Goal: Task Accomplishment & Management: Complete application form

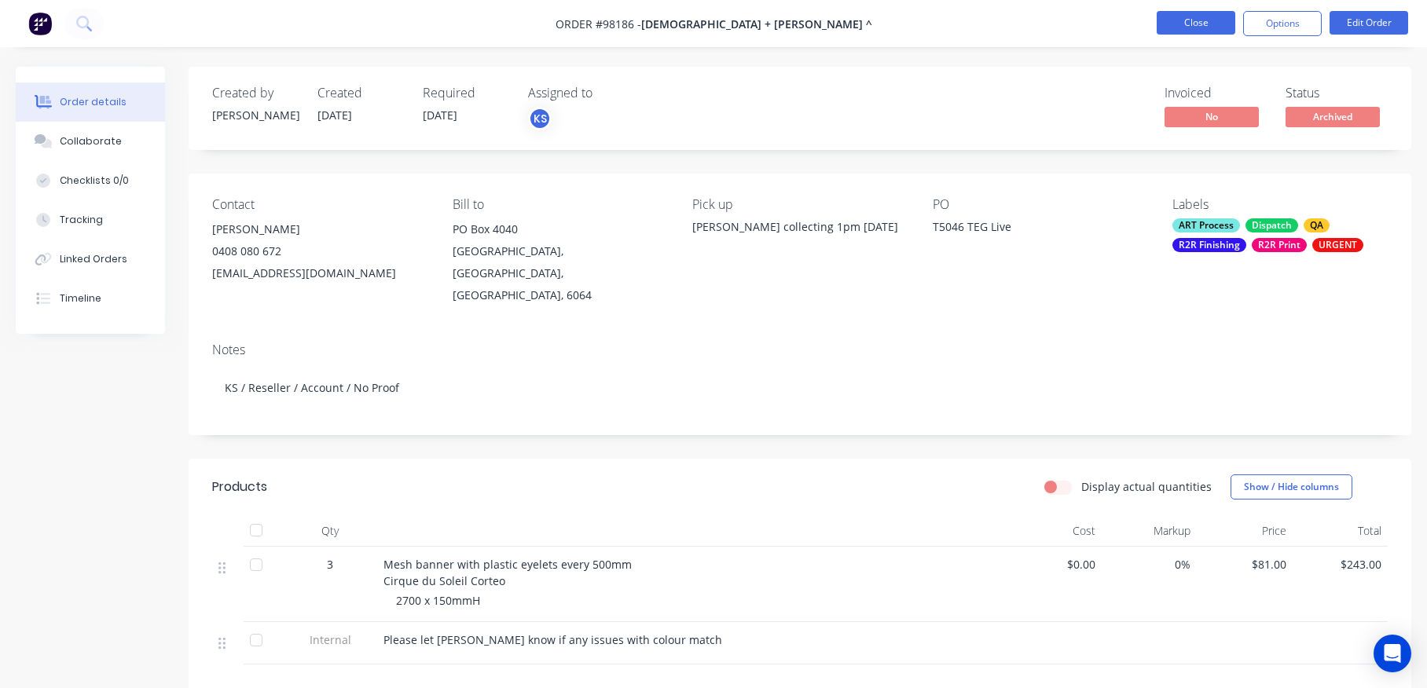
click at [1198, 20] on button "Close" at bounding box center [1196, 23] width 79 height 24
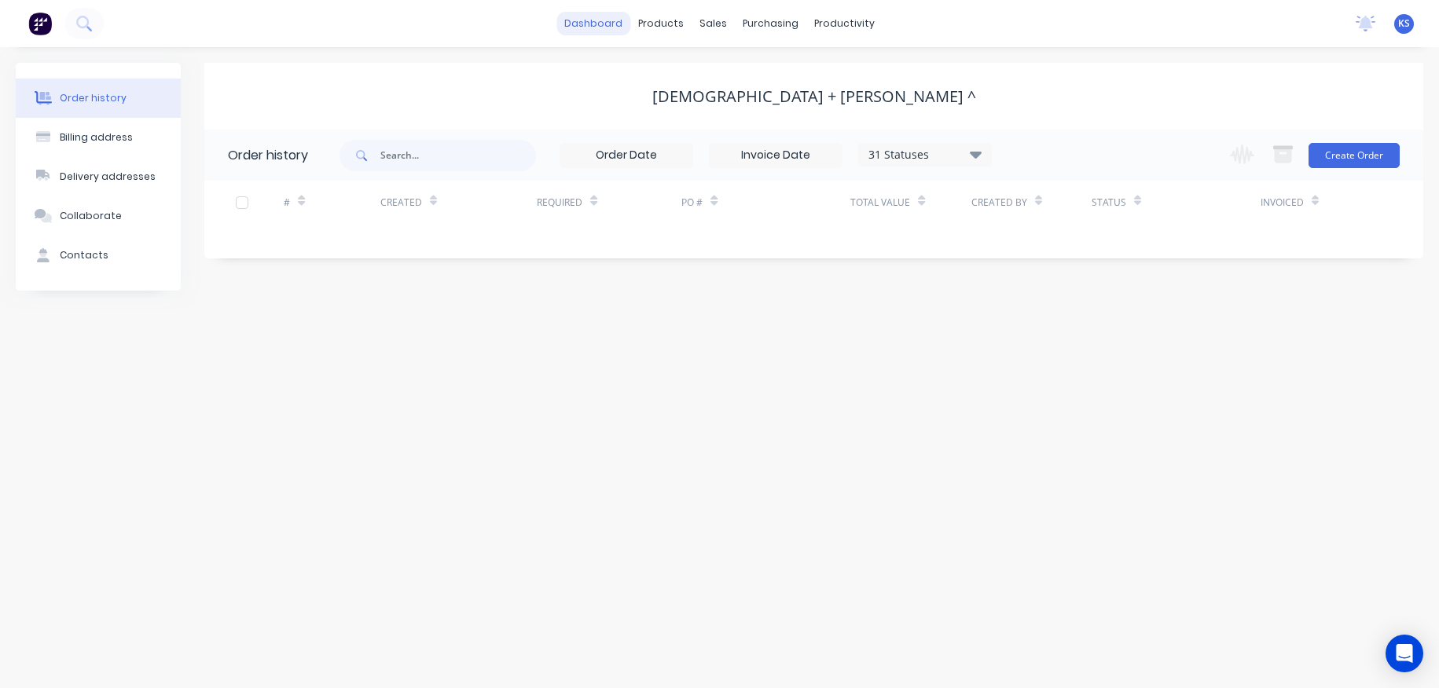
click at [615, 31] on link "dashboard" at bounding box center [593, 24] width 74 height 24
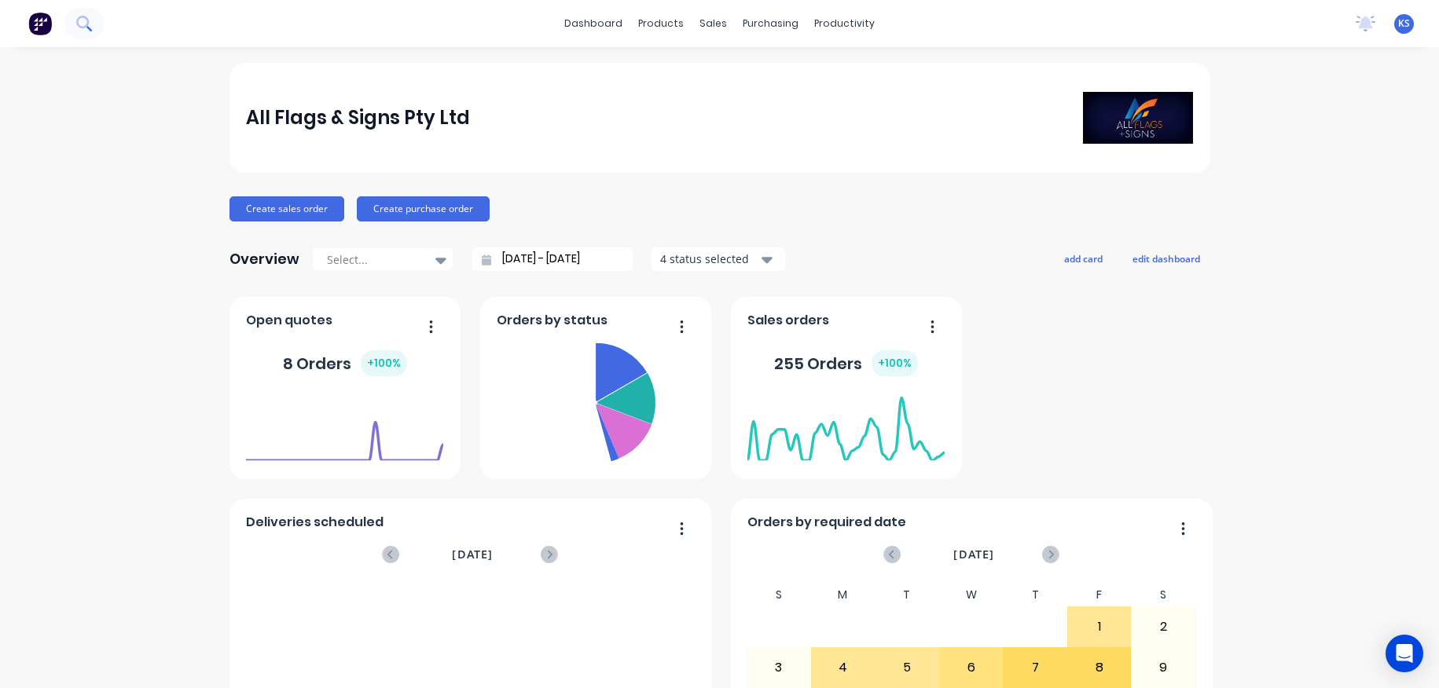
click at [83, 21] on icon at bounding box center [83, 23] width 15 height 15
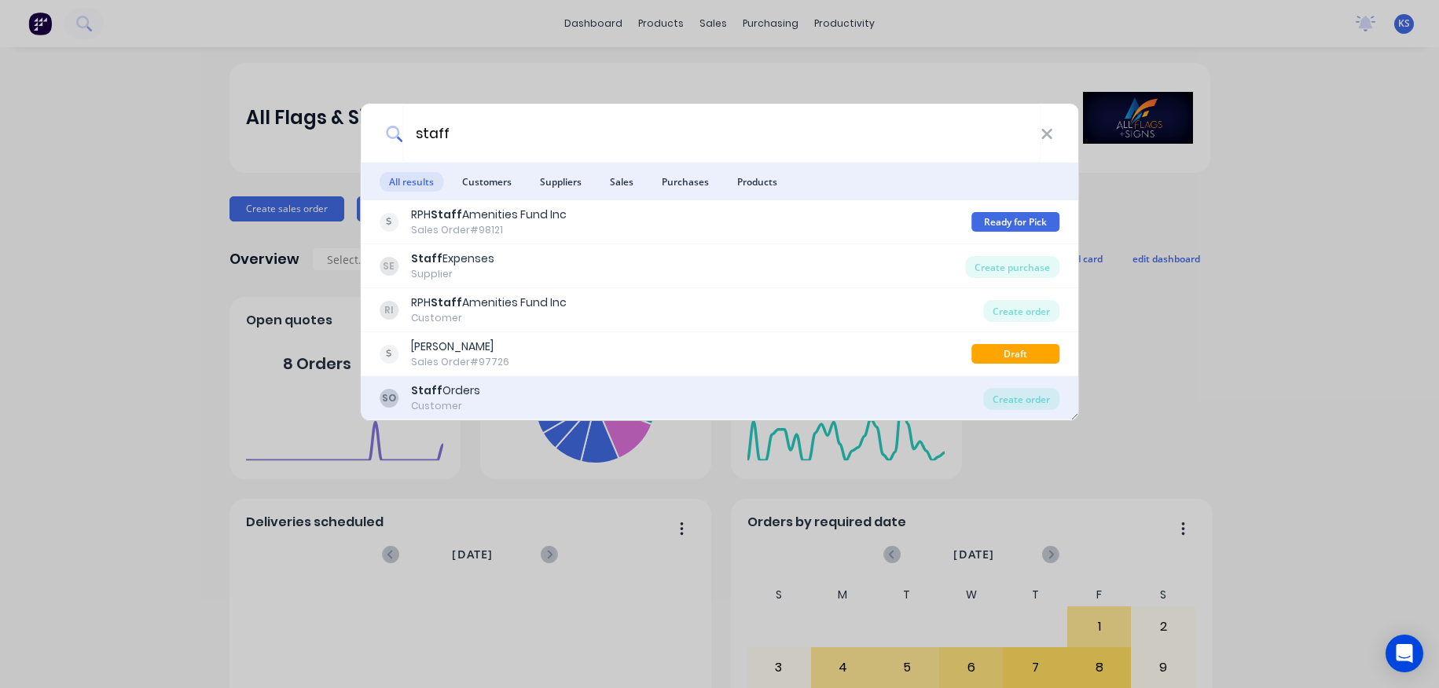
type input "staff"
click at [446, 399] on div "Customer" at bounding box center [445, 406] width 69 height 14
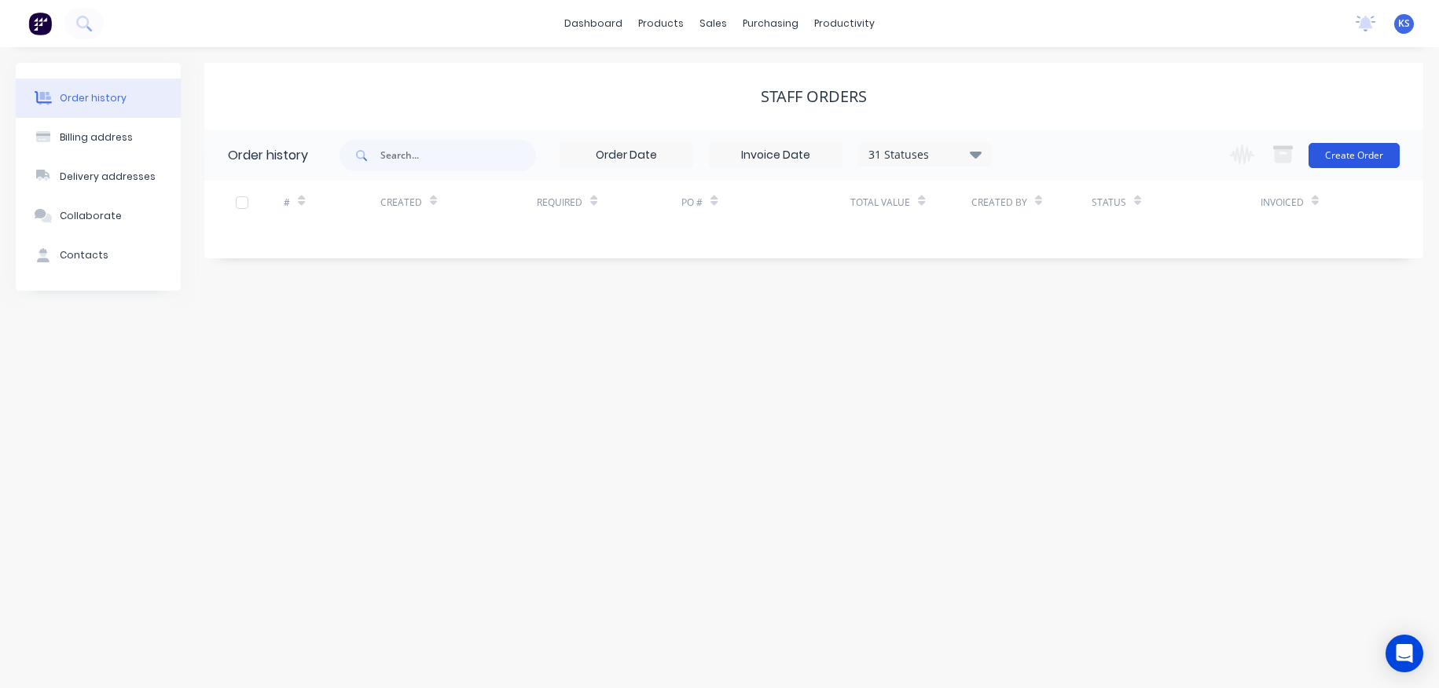
click at [1349, 152] on button "Create Order" at bounding box center [1354, 155] width 91 height 25
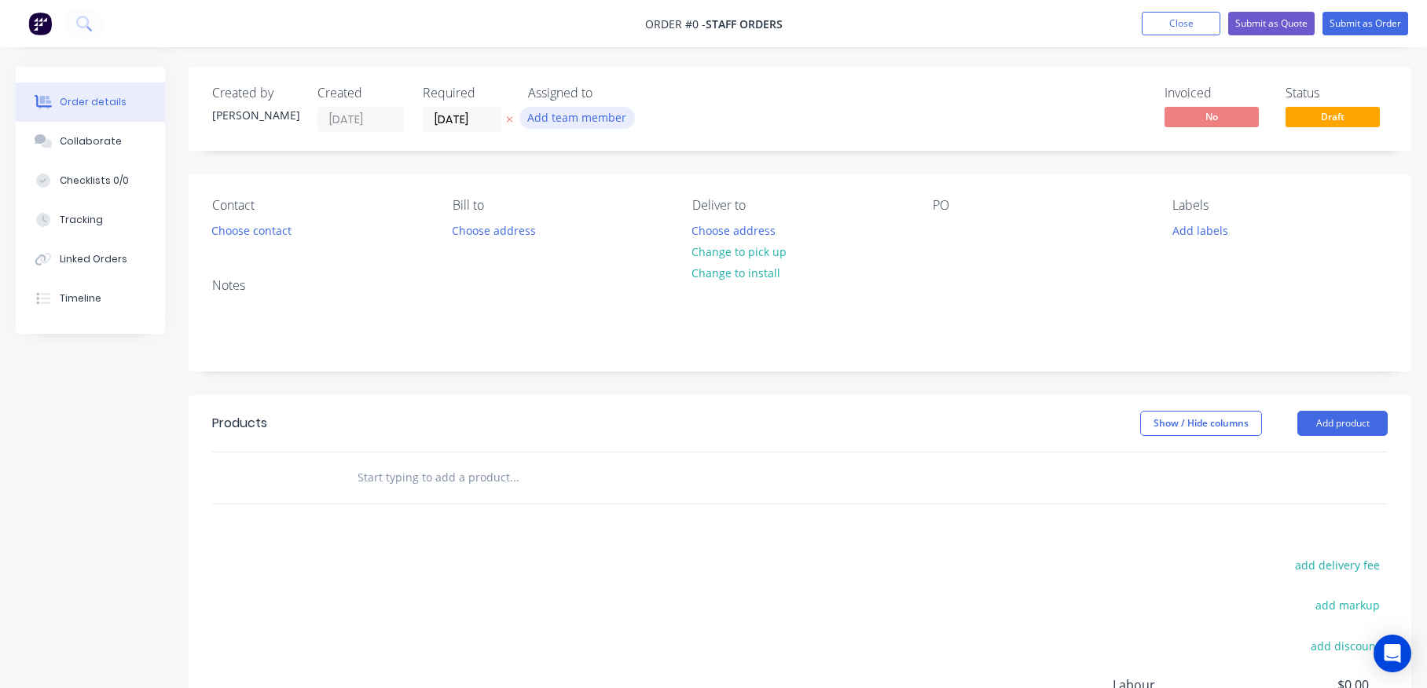
click at [527, 123] on button "Add team member" at bounding box center [577, 117] width 116 height 21
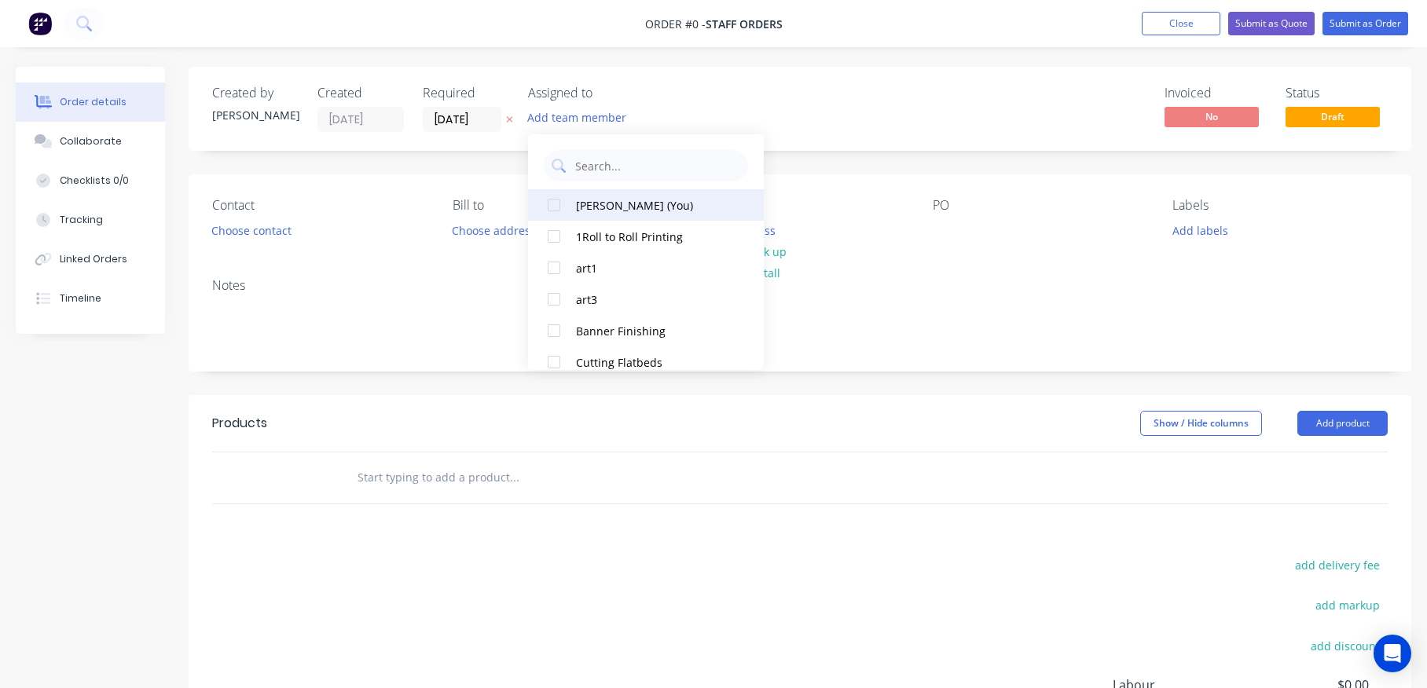
click at [556, 204] on div at bounding box center [553, 204] width 31 height 31
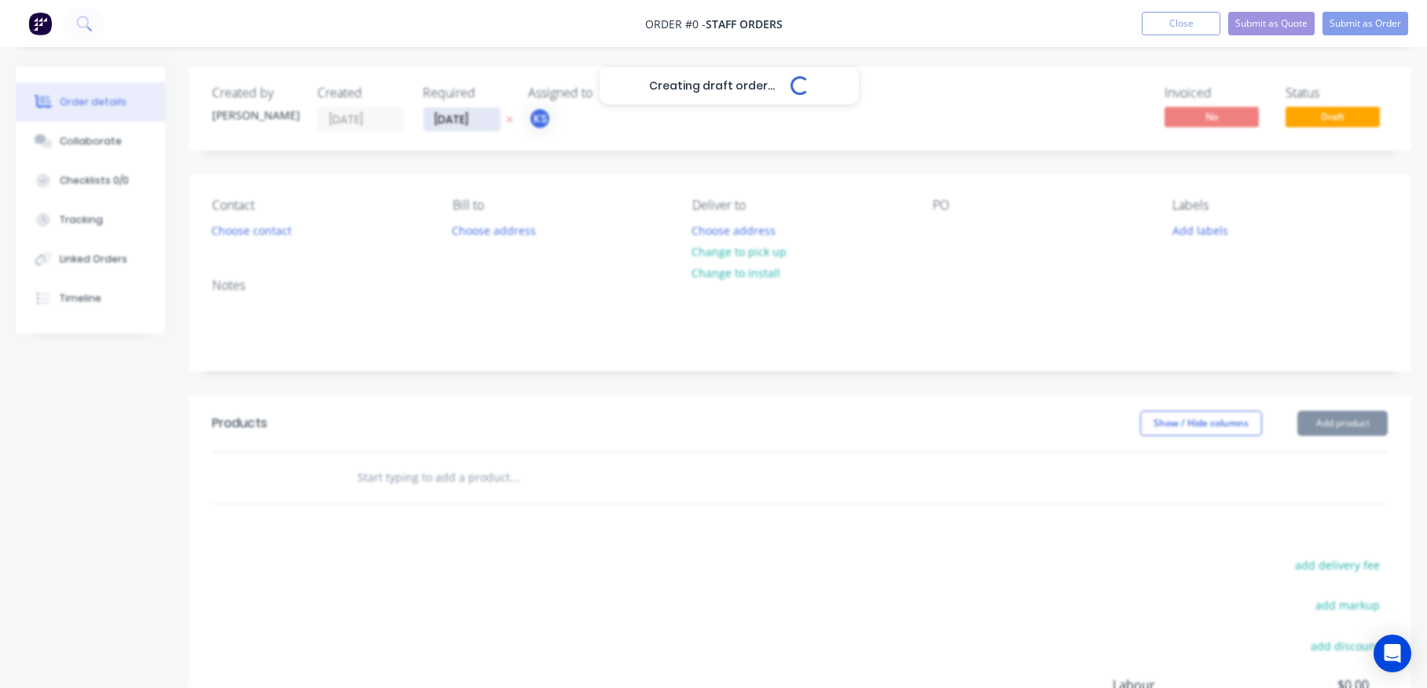
click at [468, 123] on div "Creating draft order... Loading... Order details Collaborate Checklists 0/0 Tra…" at bounding box center [713, 486] width 1427 height 839
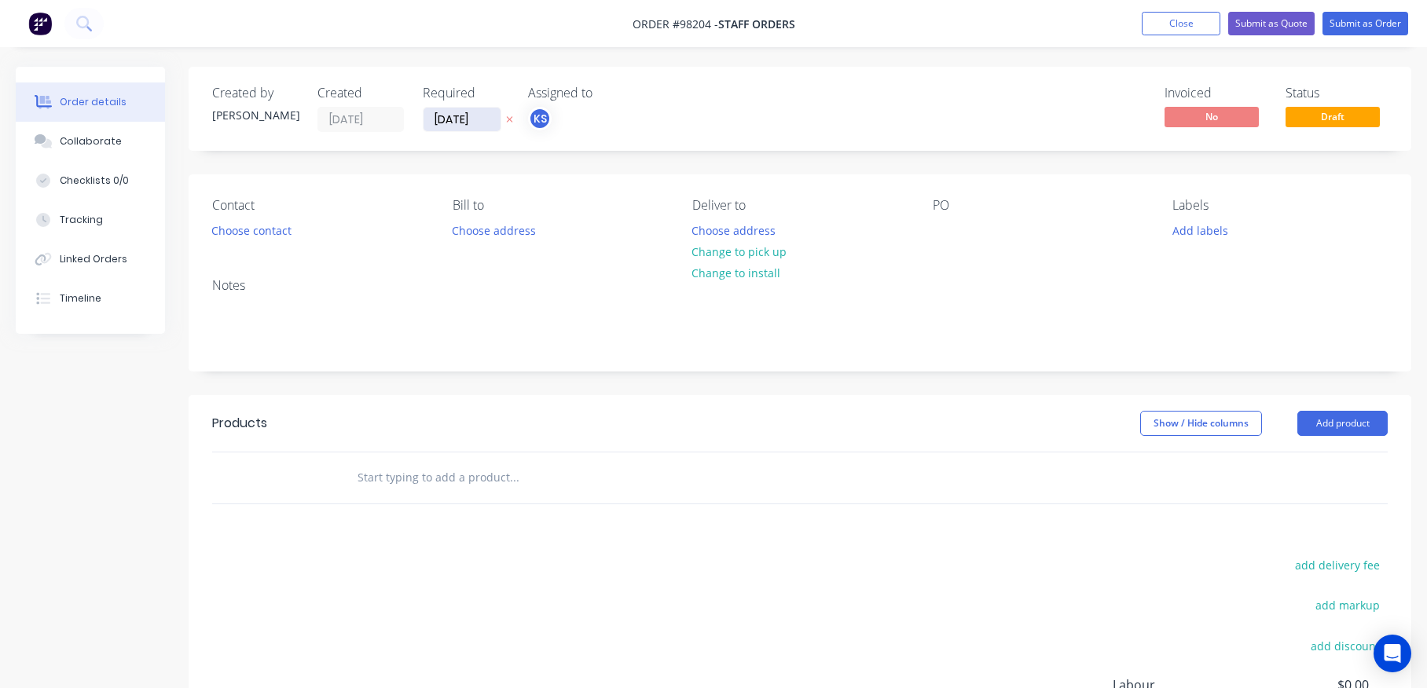
click at [467, 121] on input "[DATE]" at bounding box center [462, 120] width 77 height 24
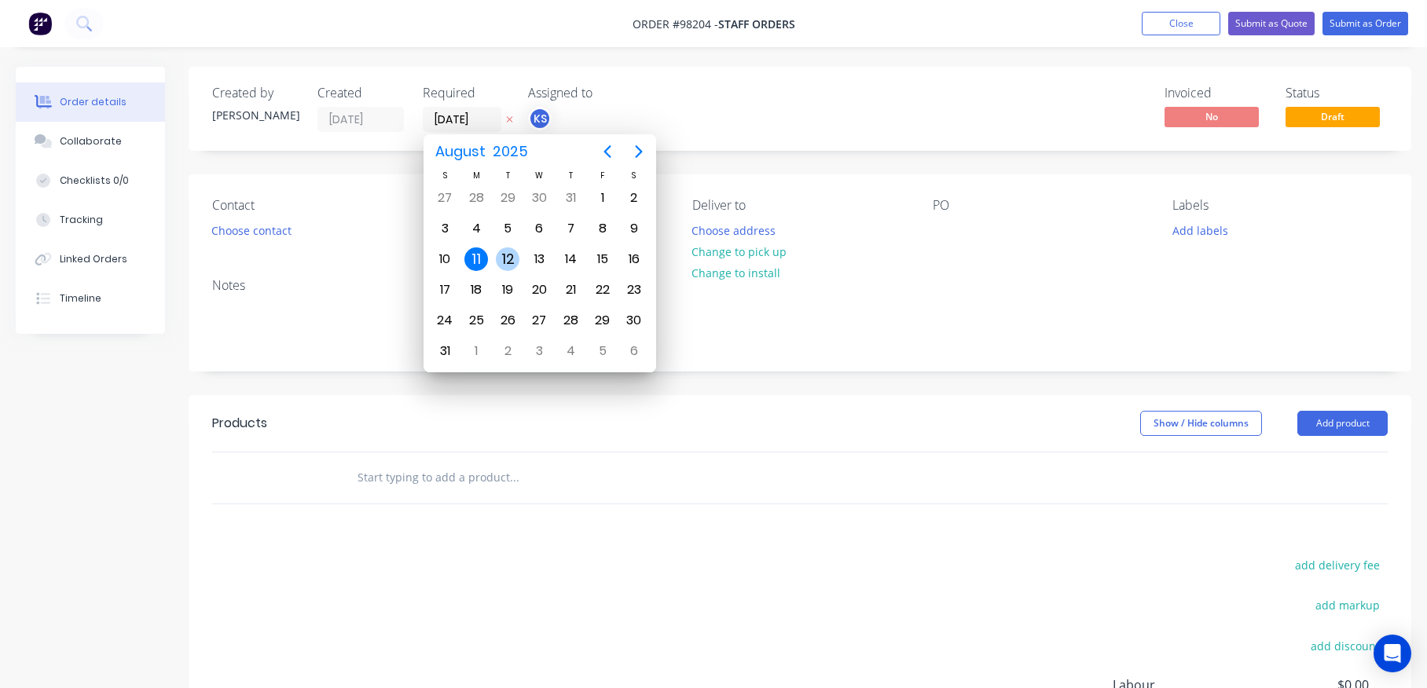
click at [505, 248] on div "12" at bounding box center [508, 260] width 24 height 24
type input "[DATE]"
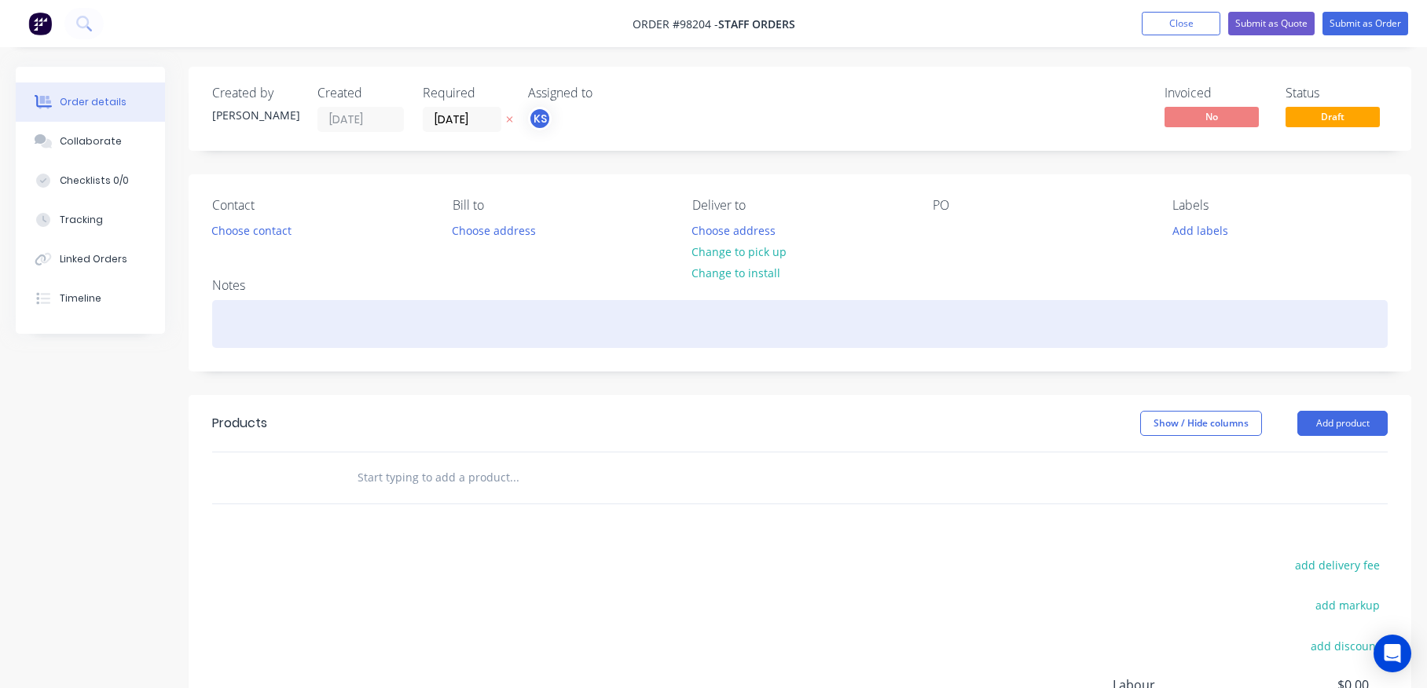
click at [233, 303] on div at bounding box center [800, 324] width 1176 height 48
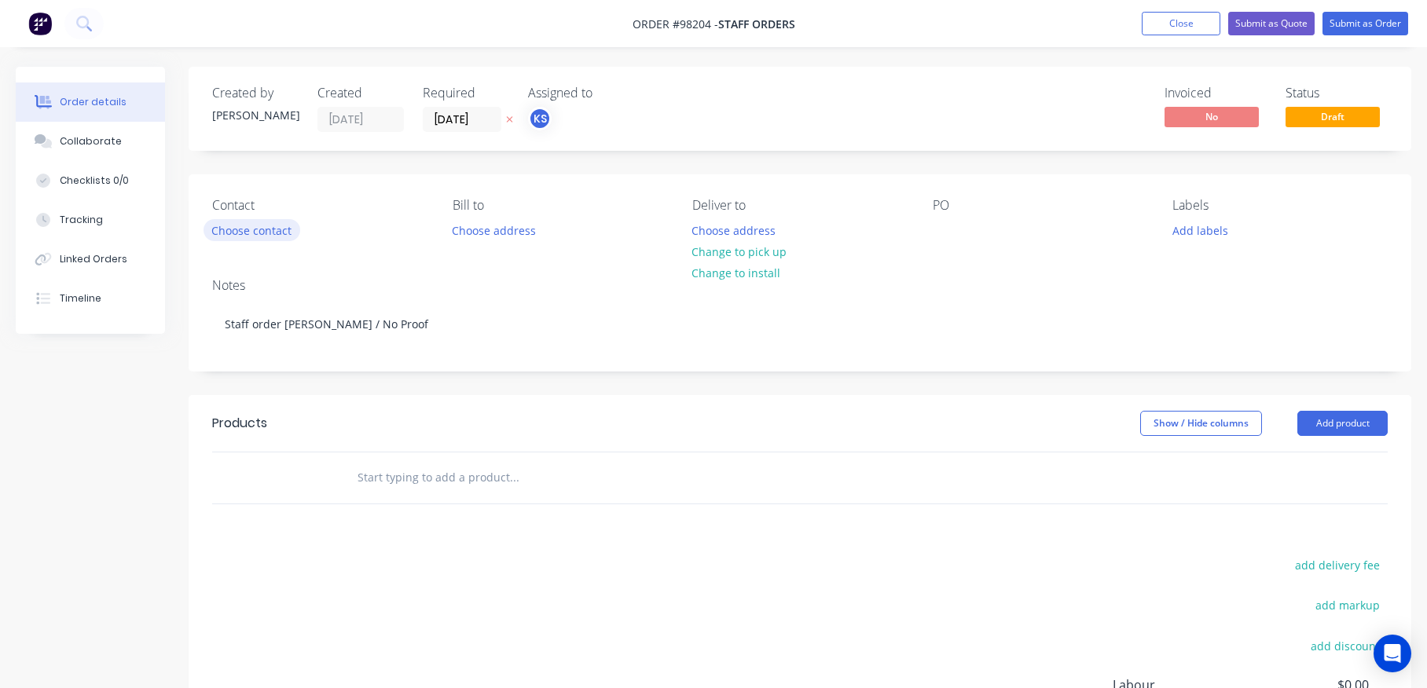
click at [270, 231] on button "Choose contact" at bounding box center [252, 229] width 97 height 21
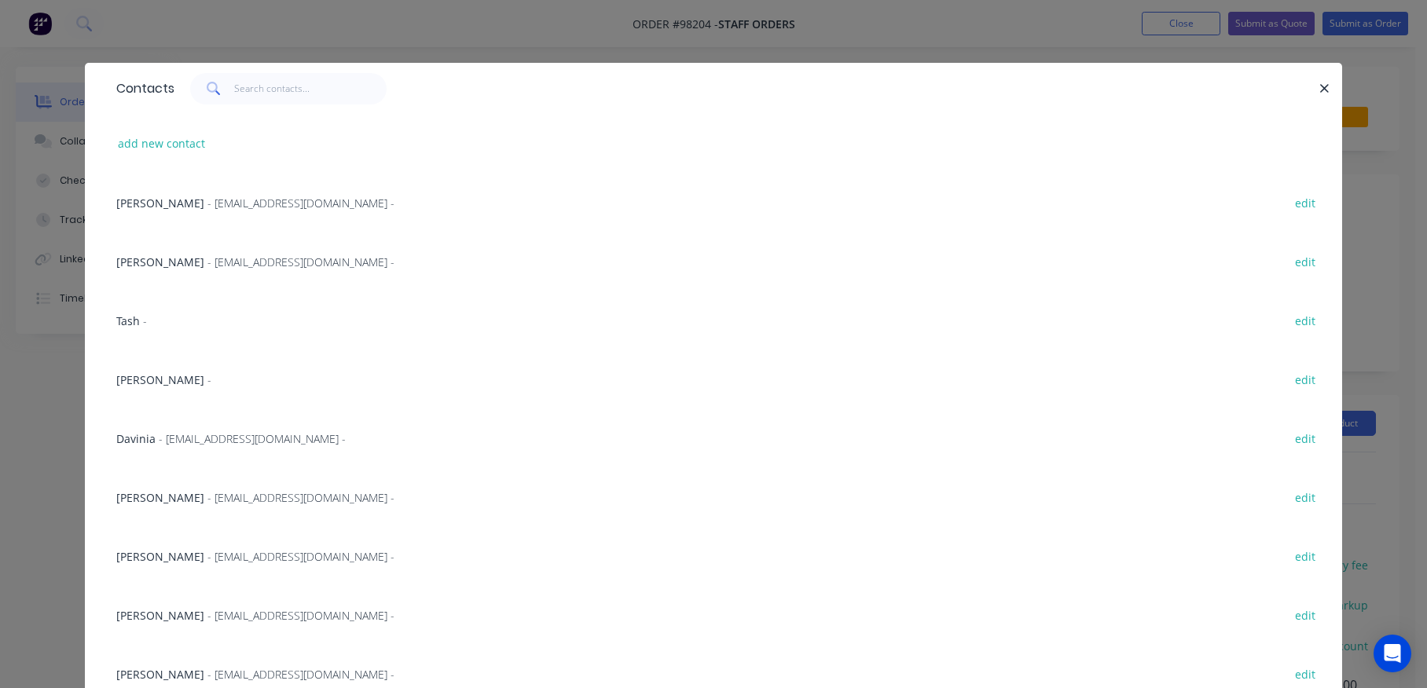
scroll to position [61, 0]
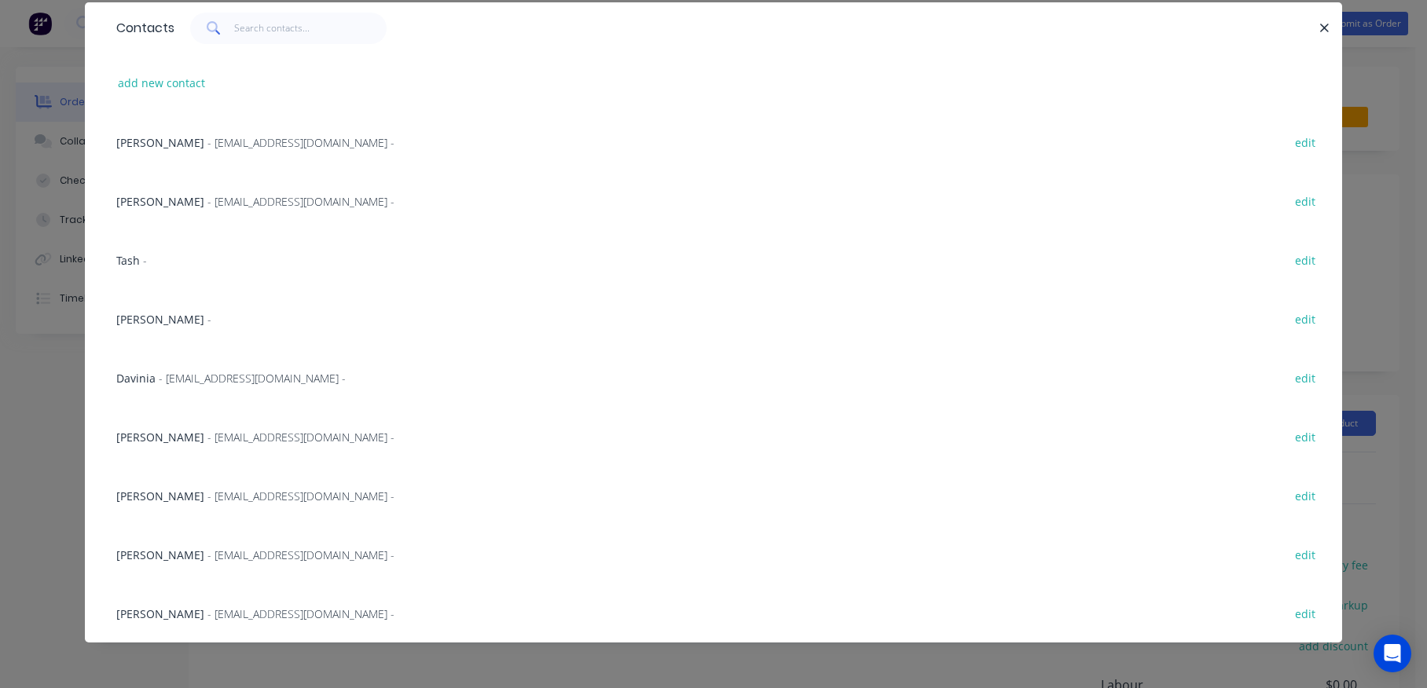
click at [208, 437] on span "- [EMAIL_ADDRESS][DOMAIN_NAME] -" at bounding box center [300, 437] width 187 height 15
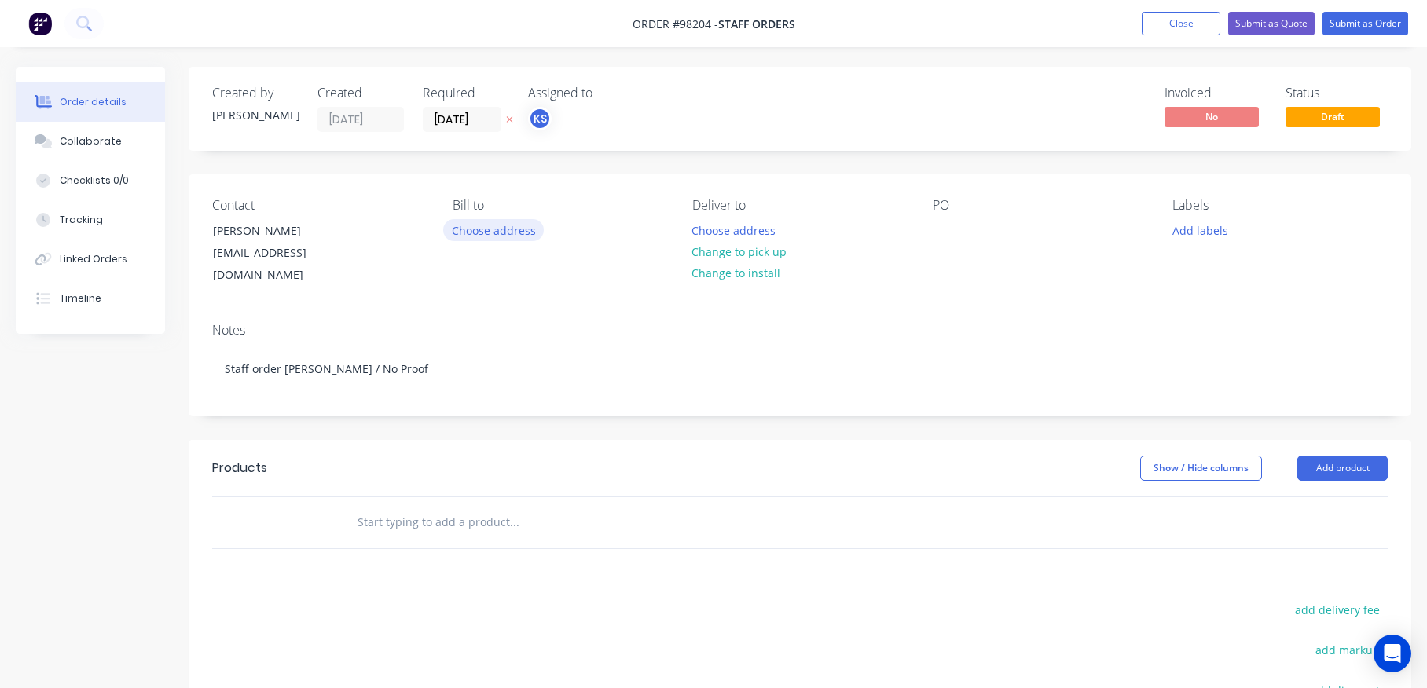
click at [457, 222] on button "Choose address" at bounding box center [493, 229] width 101 height 21
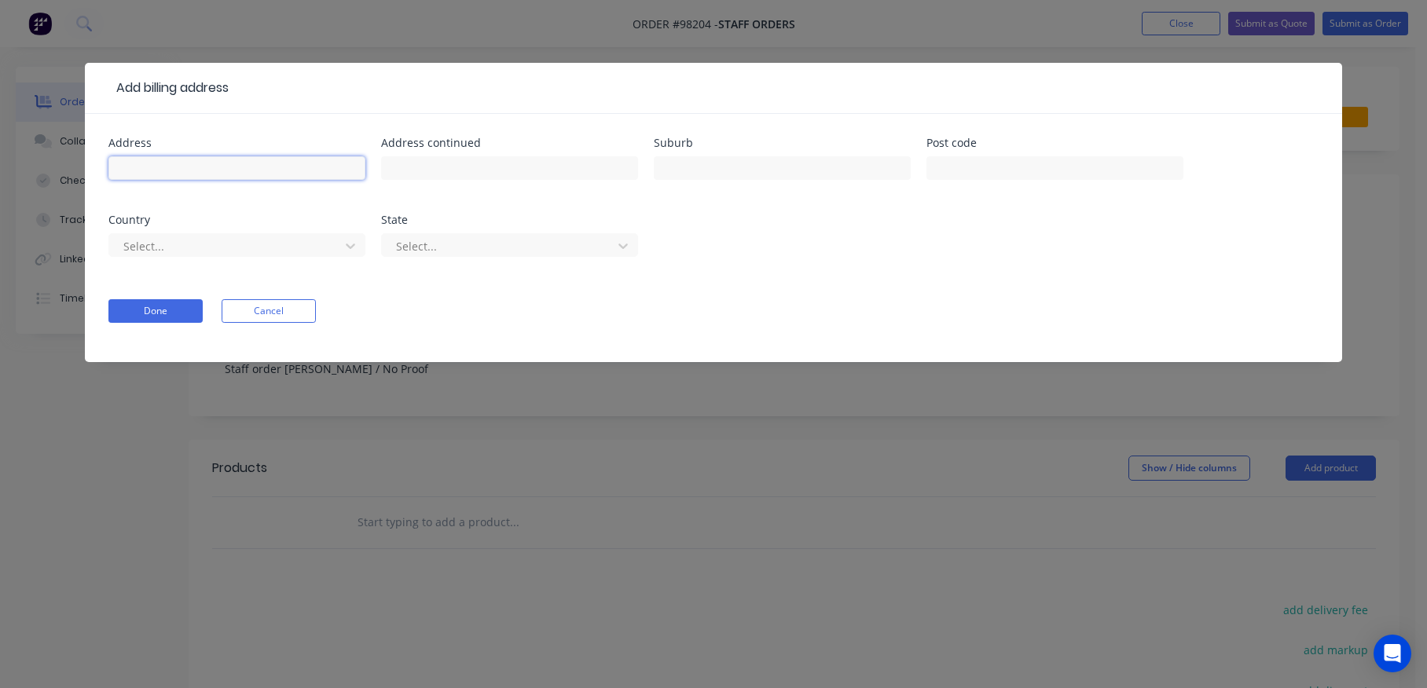
click at [212, 157] on input "text" at bounding box center [236, 168] width 257 height 24
type input "[STREET_ADDRESS]"
click at [395, 171] on input "text" at bounding box center [509, 168] width 257 height 24
click at [688, 163] on input "text" at bounding box center [782, 168] width 257 height 24
type input "MADDINGTON"
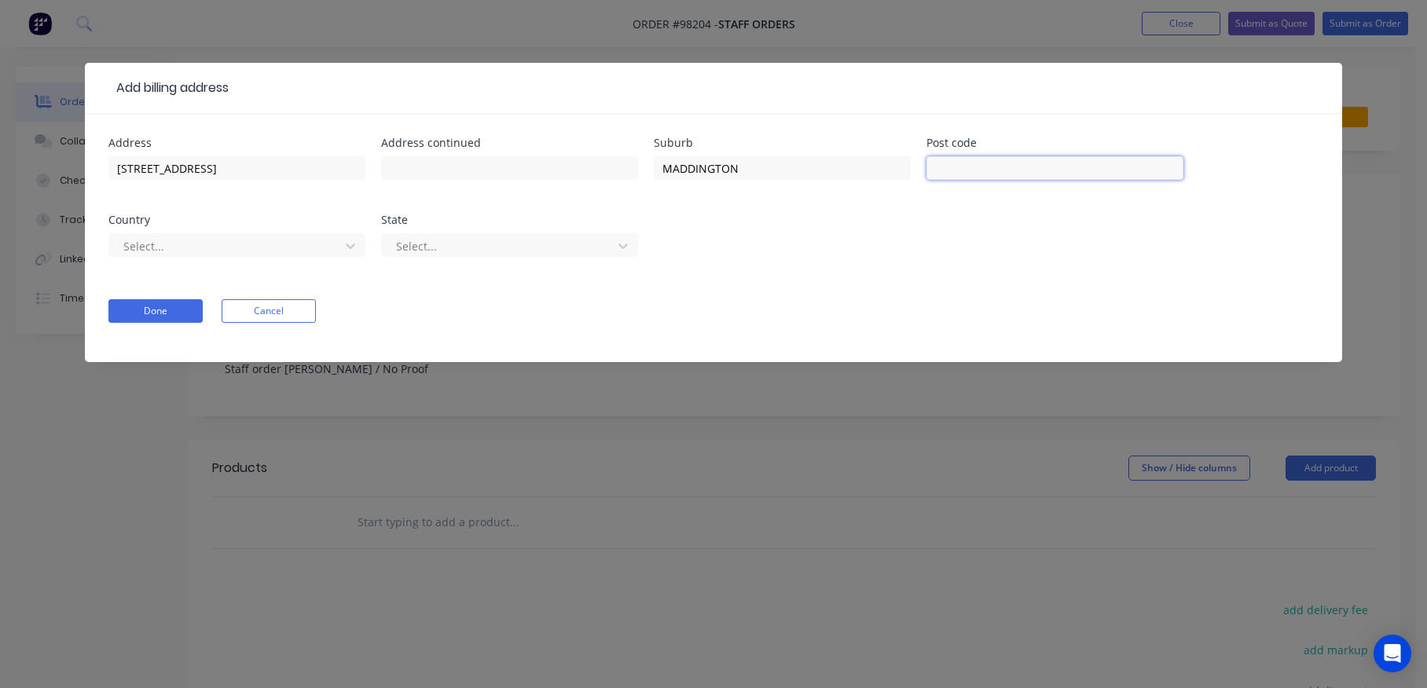
click at [978, 169] on input "text" at bounding box center [1055, 168] width 257 height 24
type input "6109"
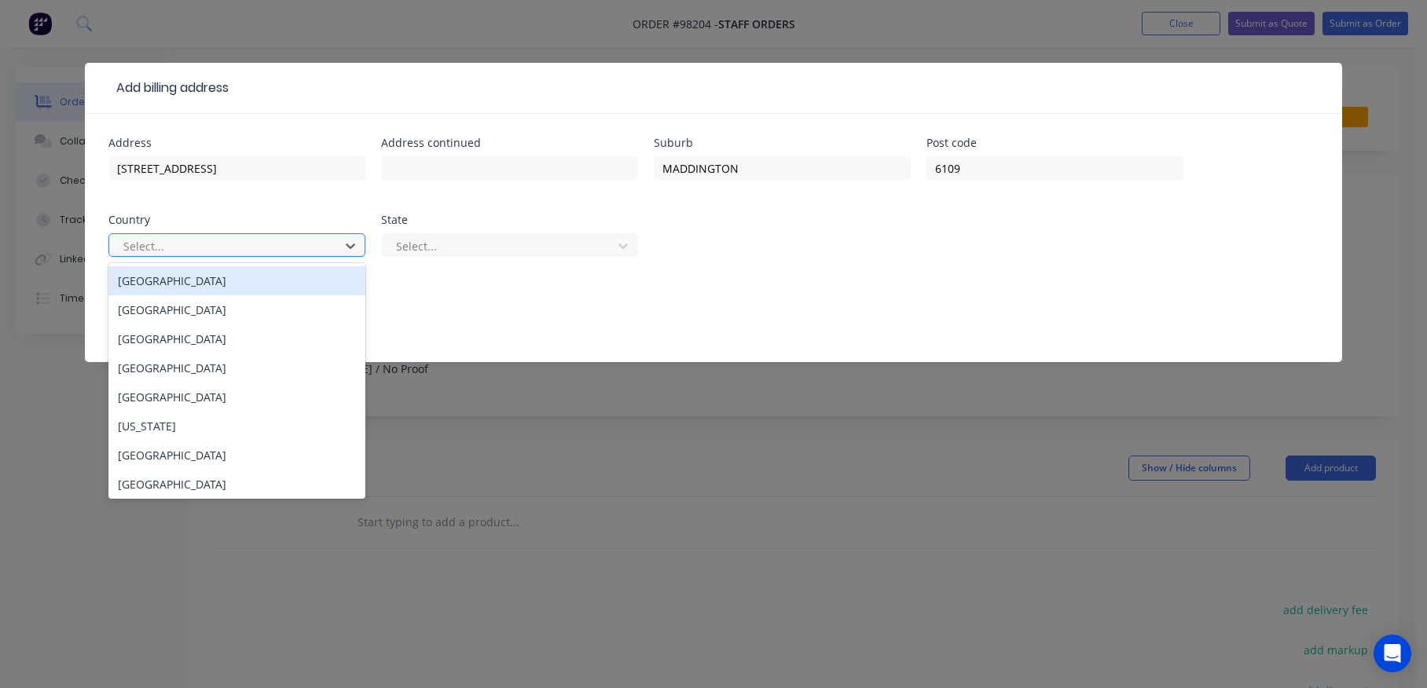
click at [219, 234] on div "Select..." at bounding box center [226, 246] width 219 height 24
click at [196, 277] on div "[GEOGRAPHIC_DATA]" at bounding box center [236, 280] width 257 height 29
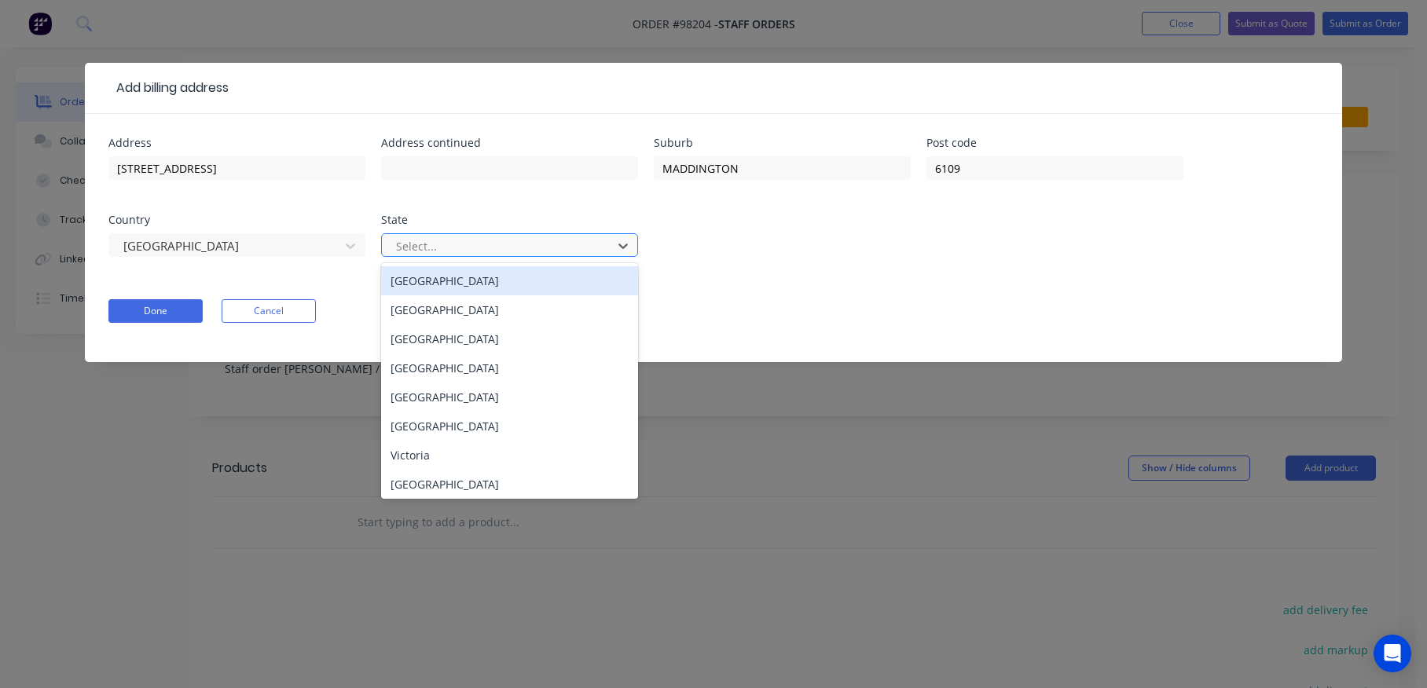
click at [482, 233] on div "Select..." at bounding box center [509, 245] width 257 height 24
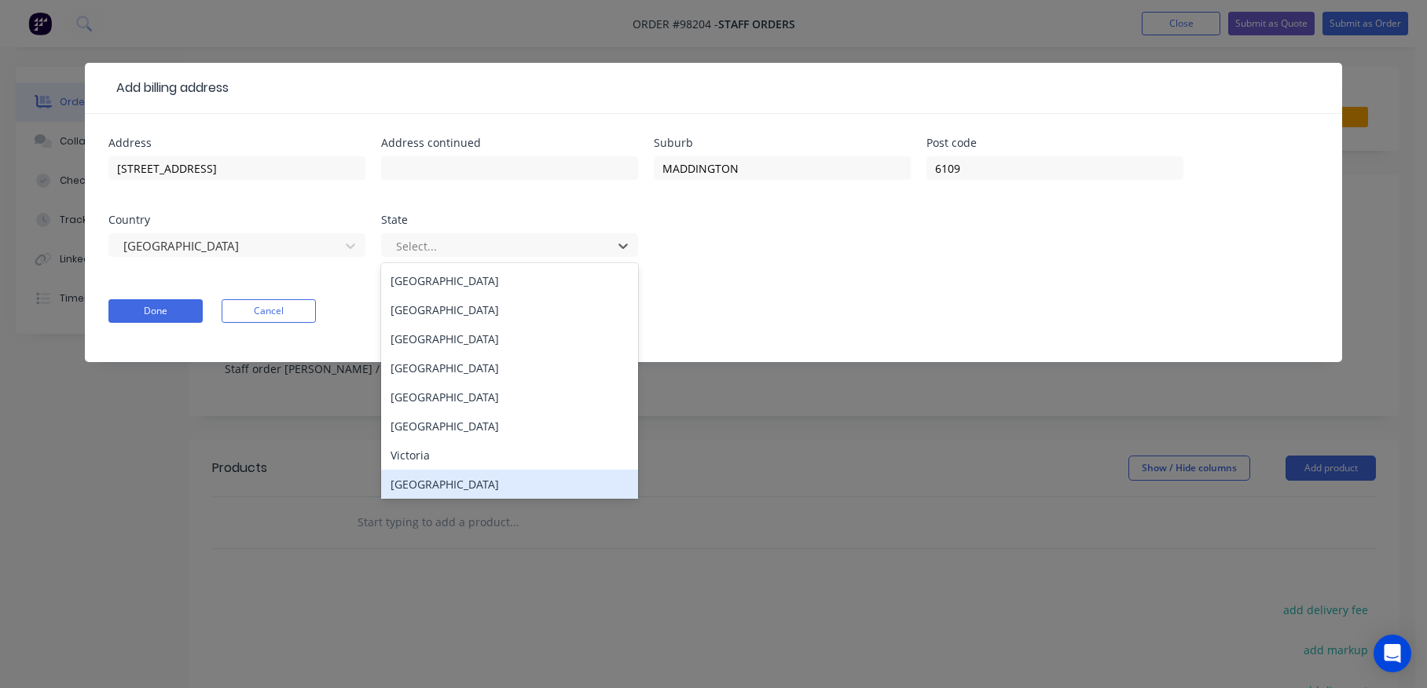
click at [433, 486] on div "[GEOGRAPHIC_DATA]" at bounding box center [509, 484] width 257 height 29
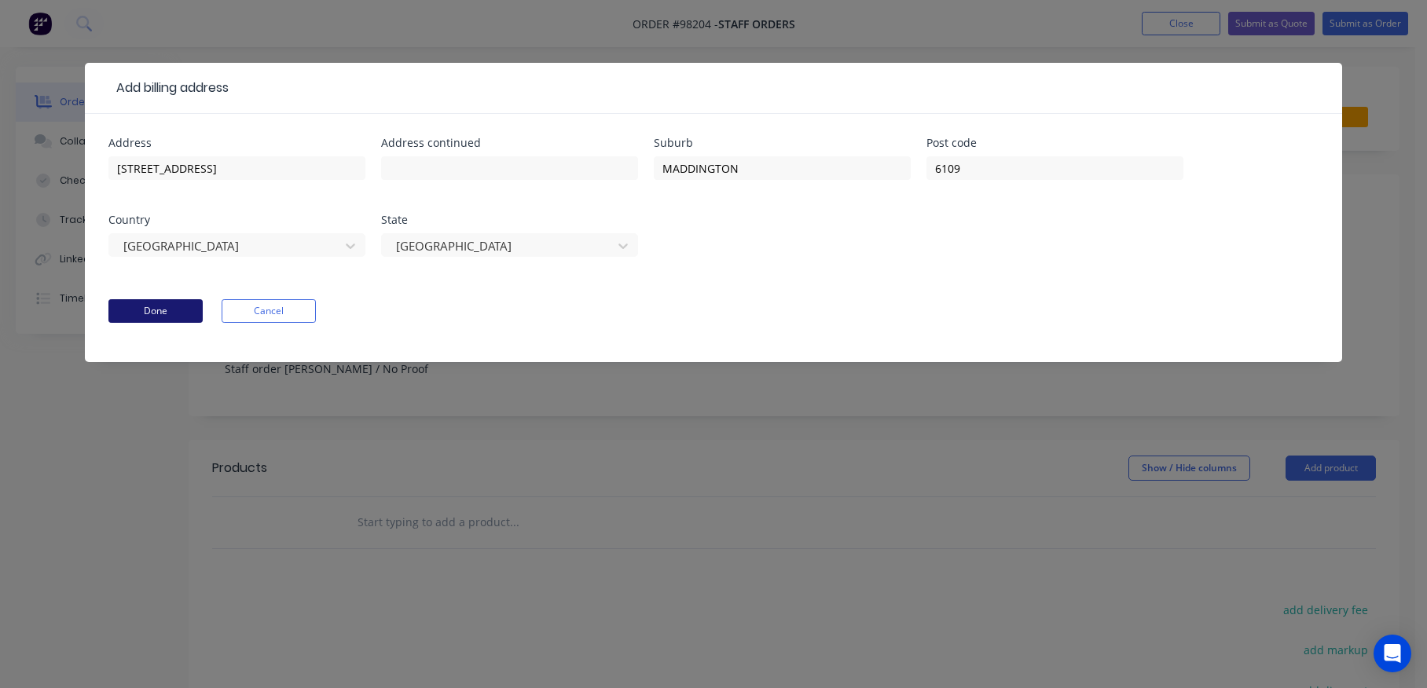
click at [126, 306] on button "Done" at bounding box center [155, 311] width 94 height 24
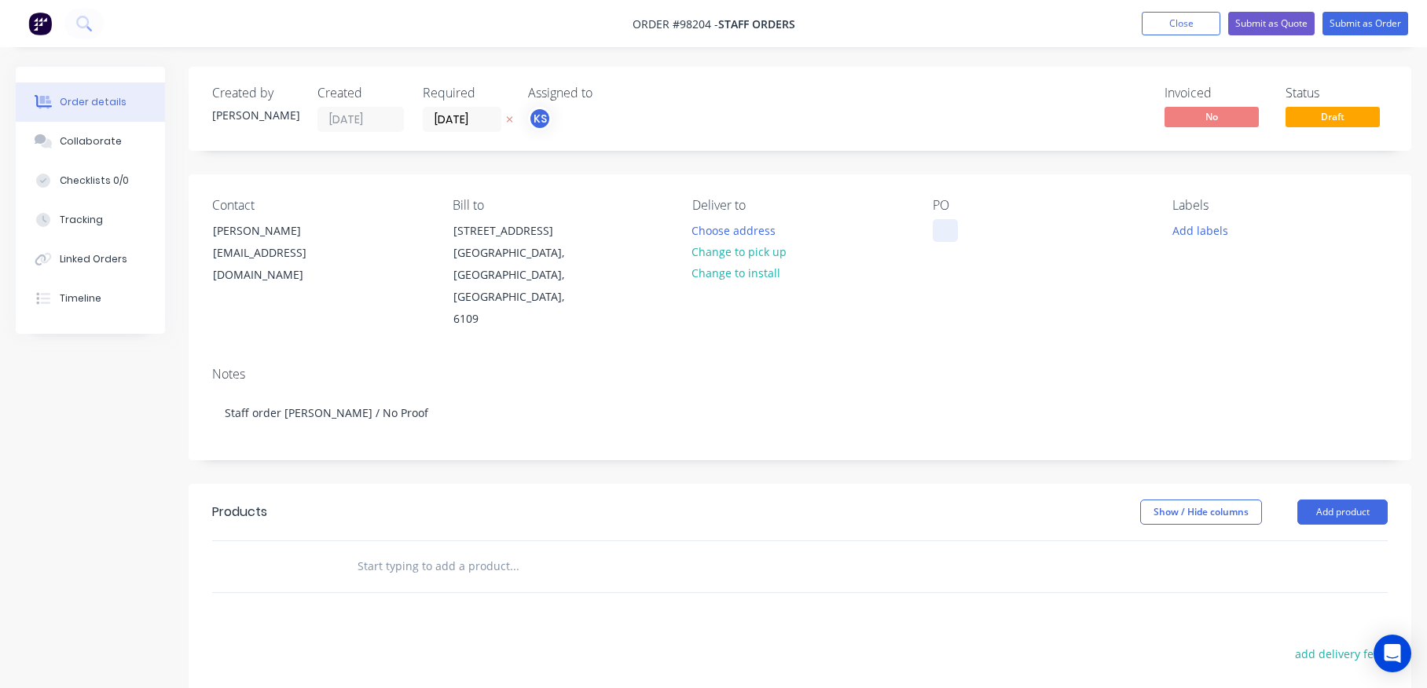
click at [933, 226] on div at bounding box center [945, 230] width 25 height 23
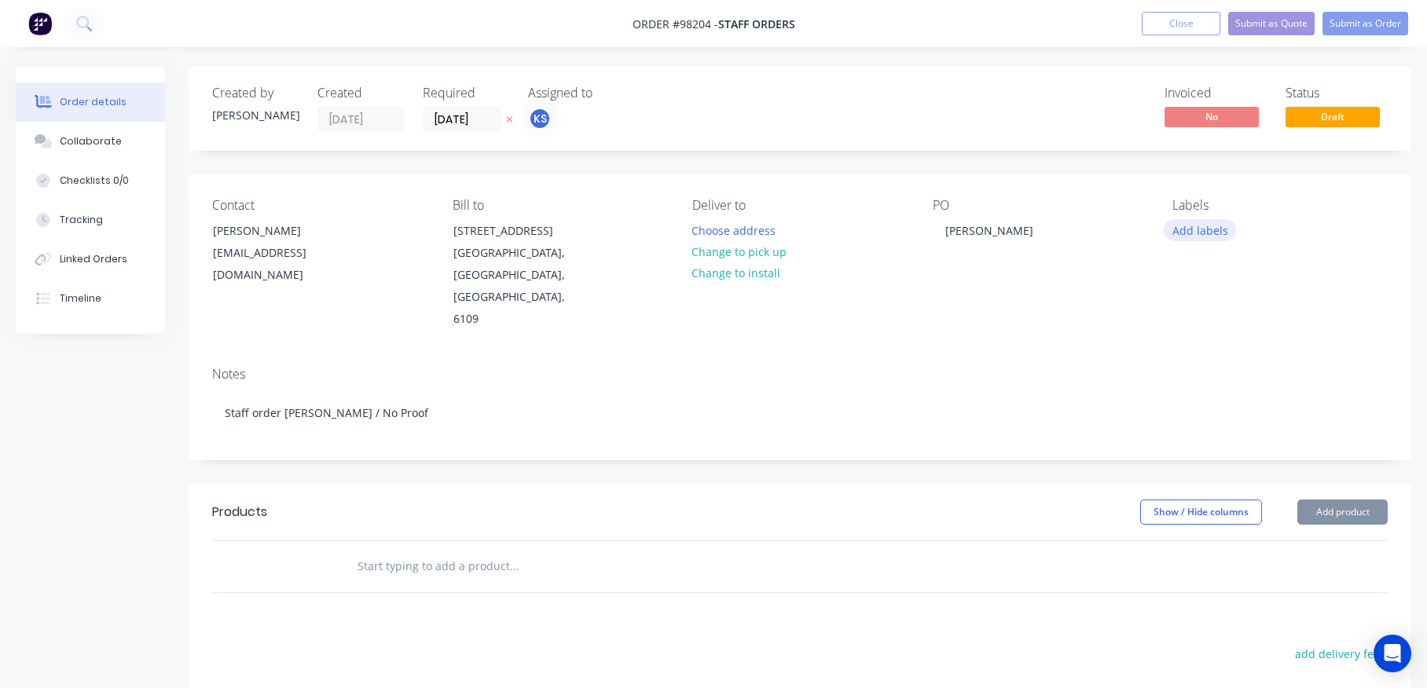
click at [1166, 223] on button "Add labels" at bounding box center [1200, 229] width 72 height 21
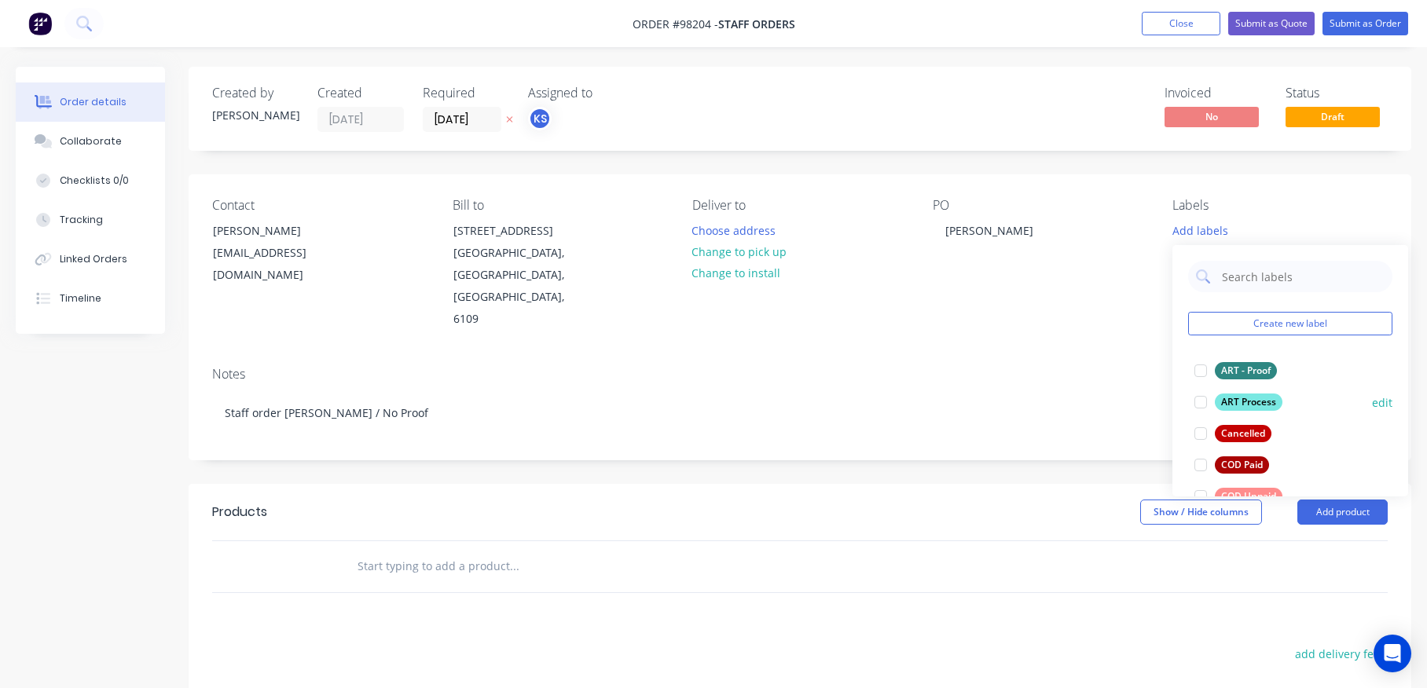
click at [1199, 406] on div at bounding box center [1200, 402] width 31 height 31
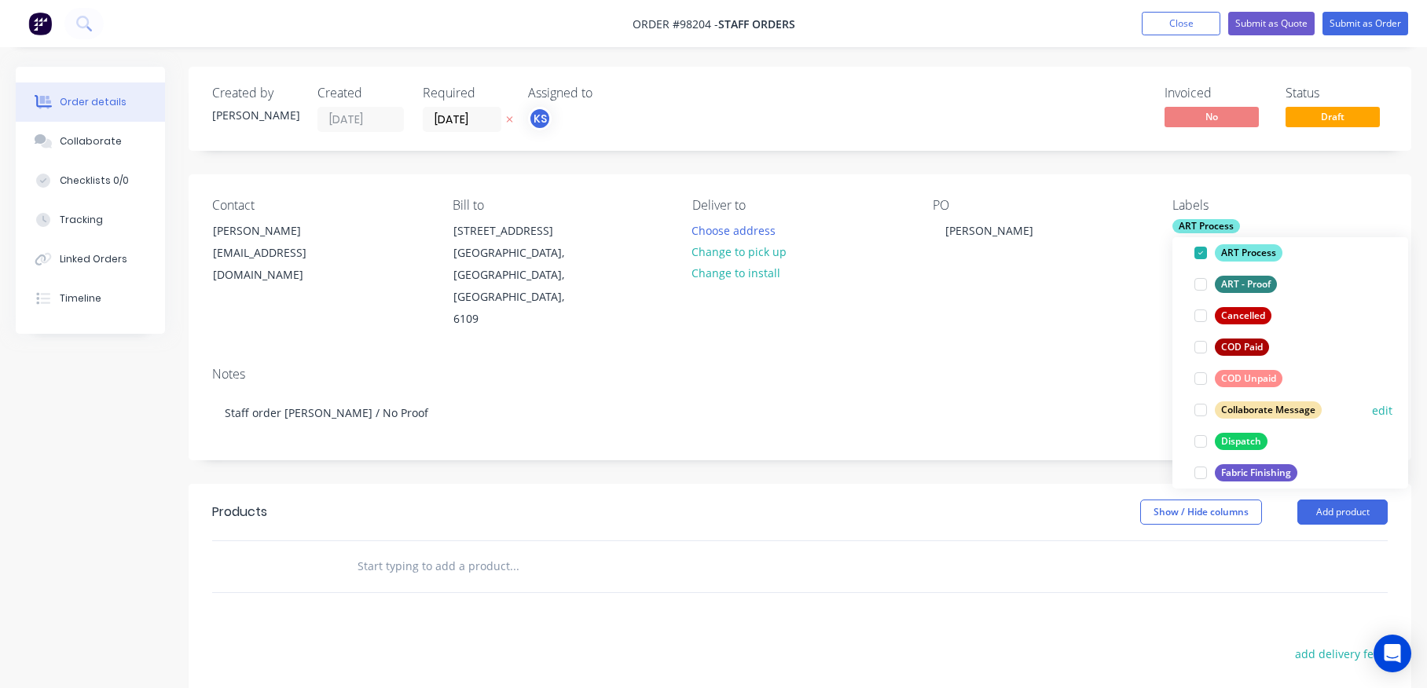
scroll to position [113, 0]
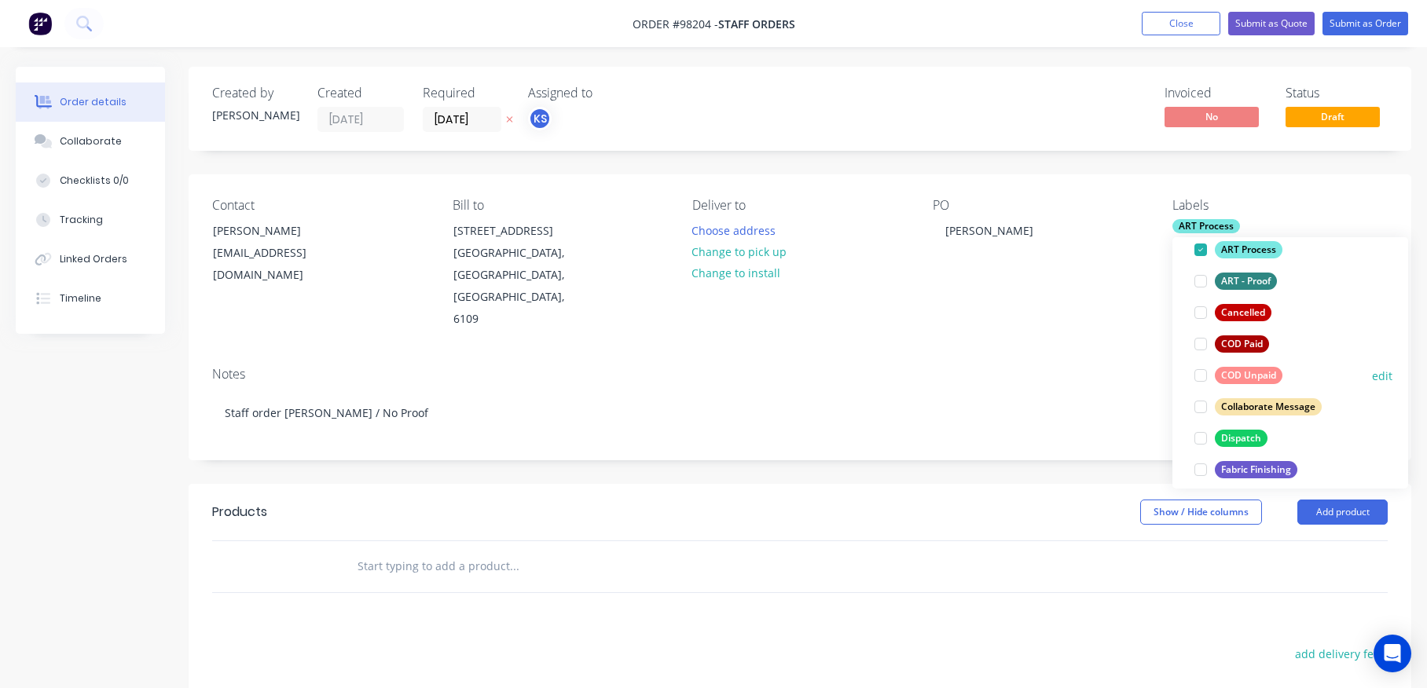
click at [1202, 375] on div at bounding box center [1200, 375] width 31 height 31
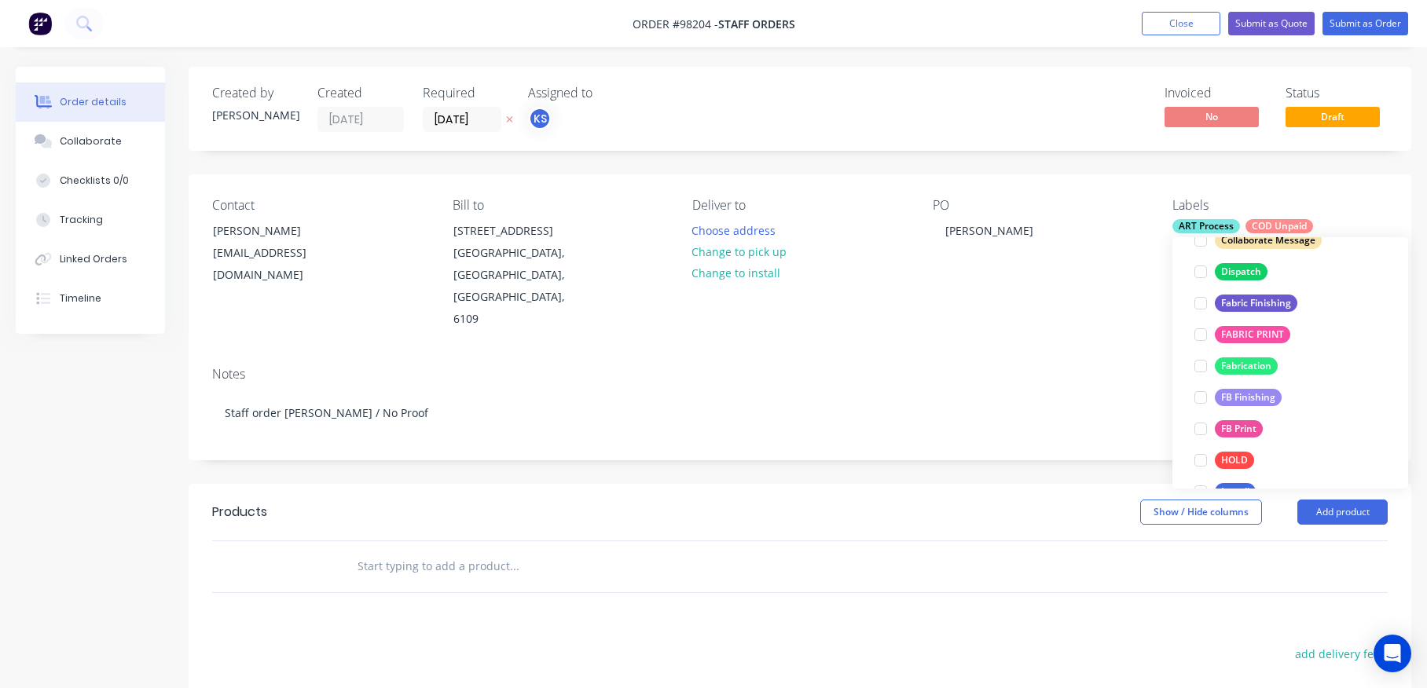
scroll to position [291, 0]
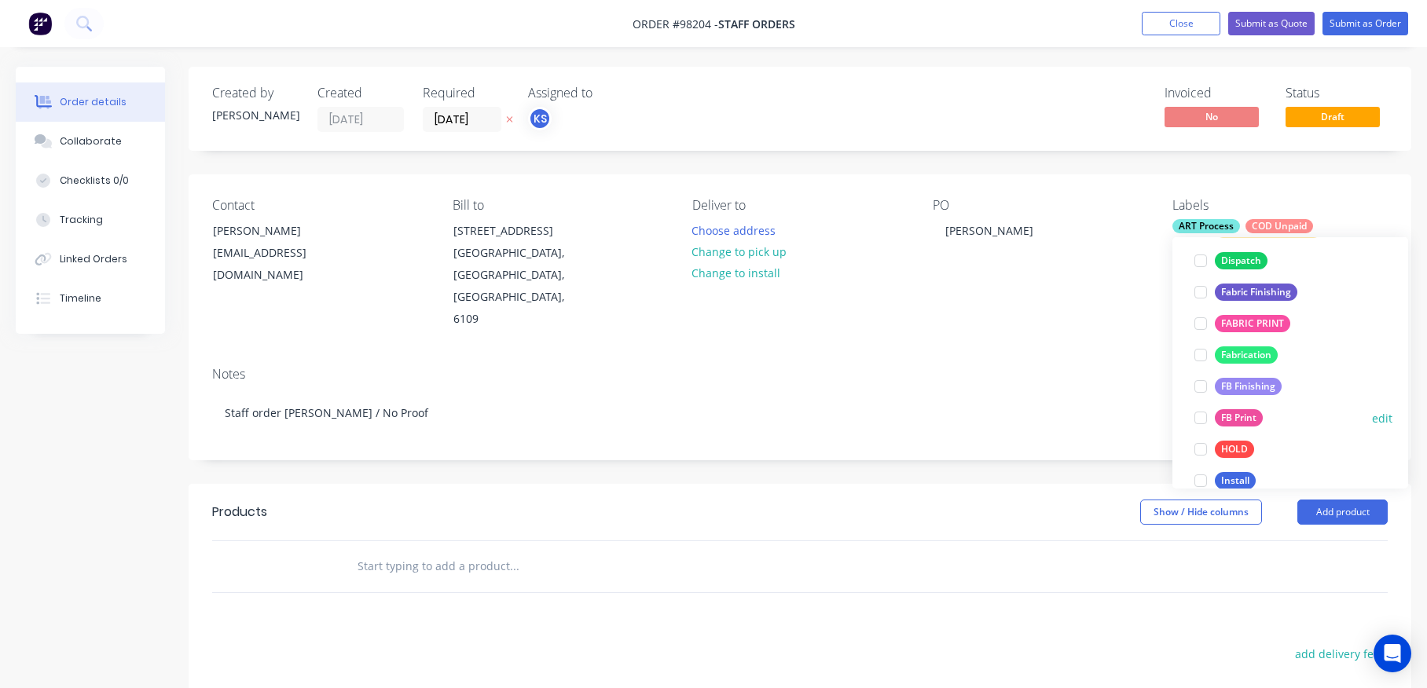
click at [1201, 420] on div at bounding box center [1200, 417] width 31 height 31
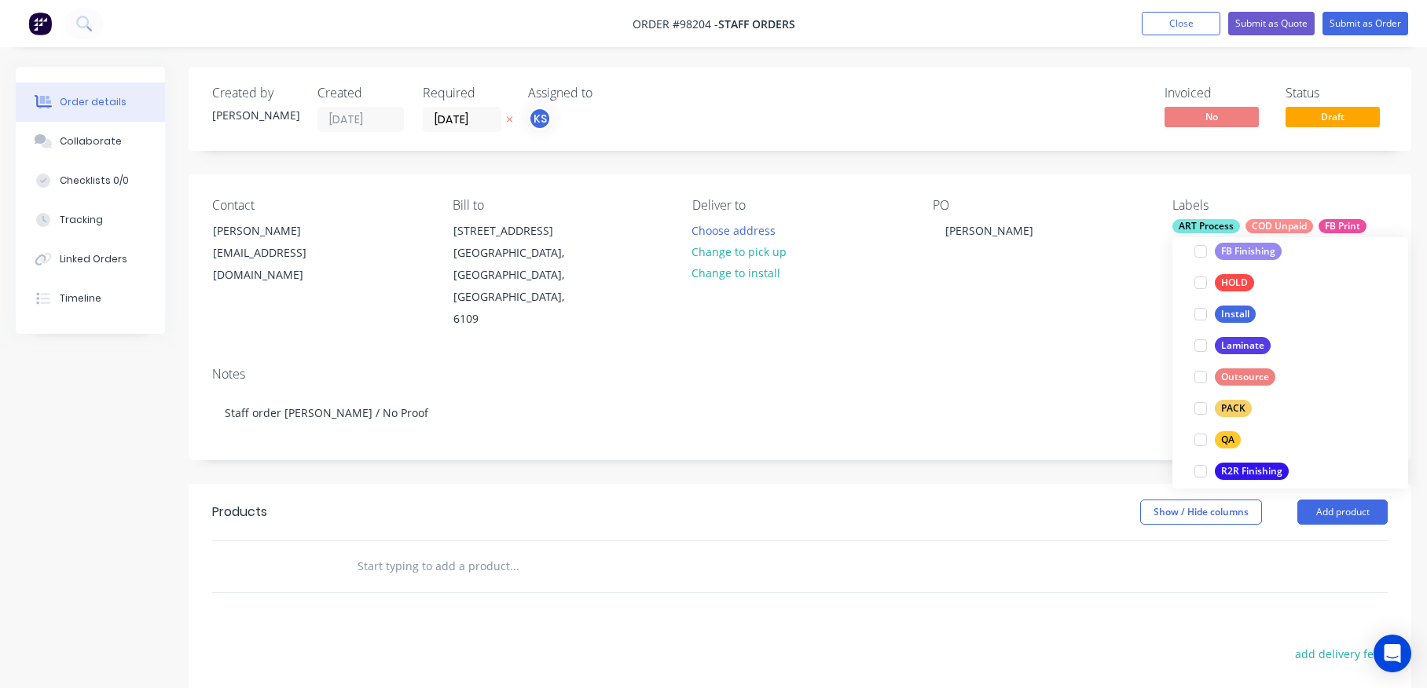
scroll to position [472, 0]
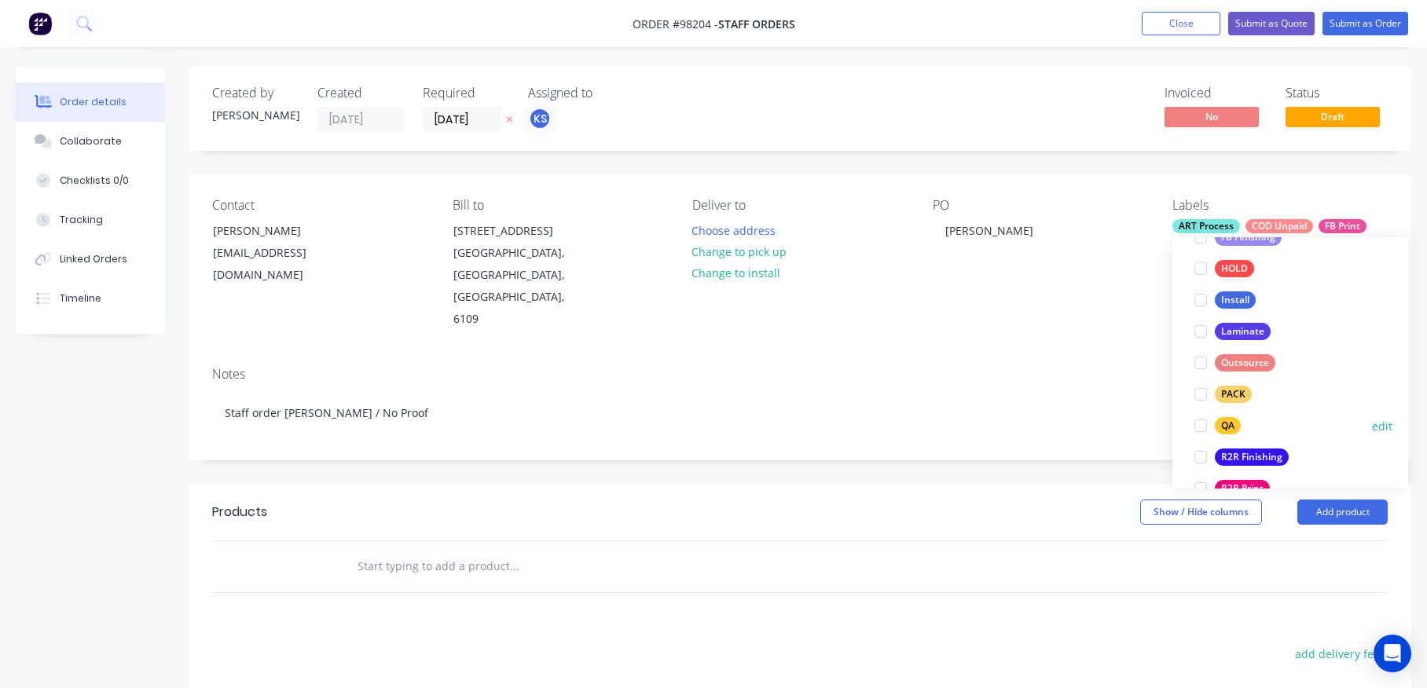
click at [1201, 428] on div at bounding box center [1200, 425] width 31 height 31
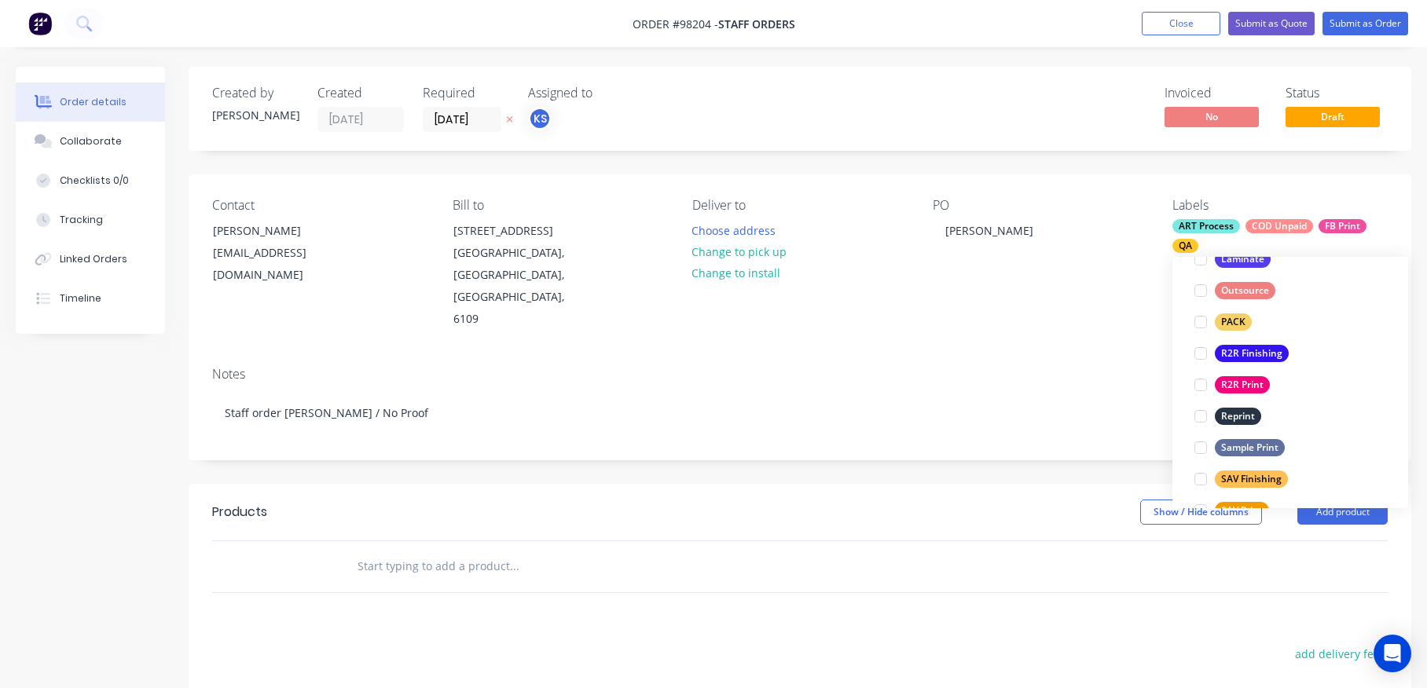
scroll to position [754, 0]
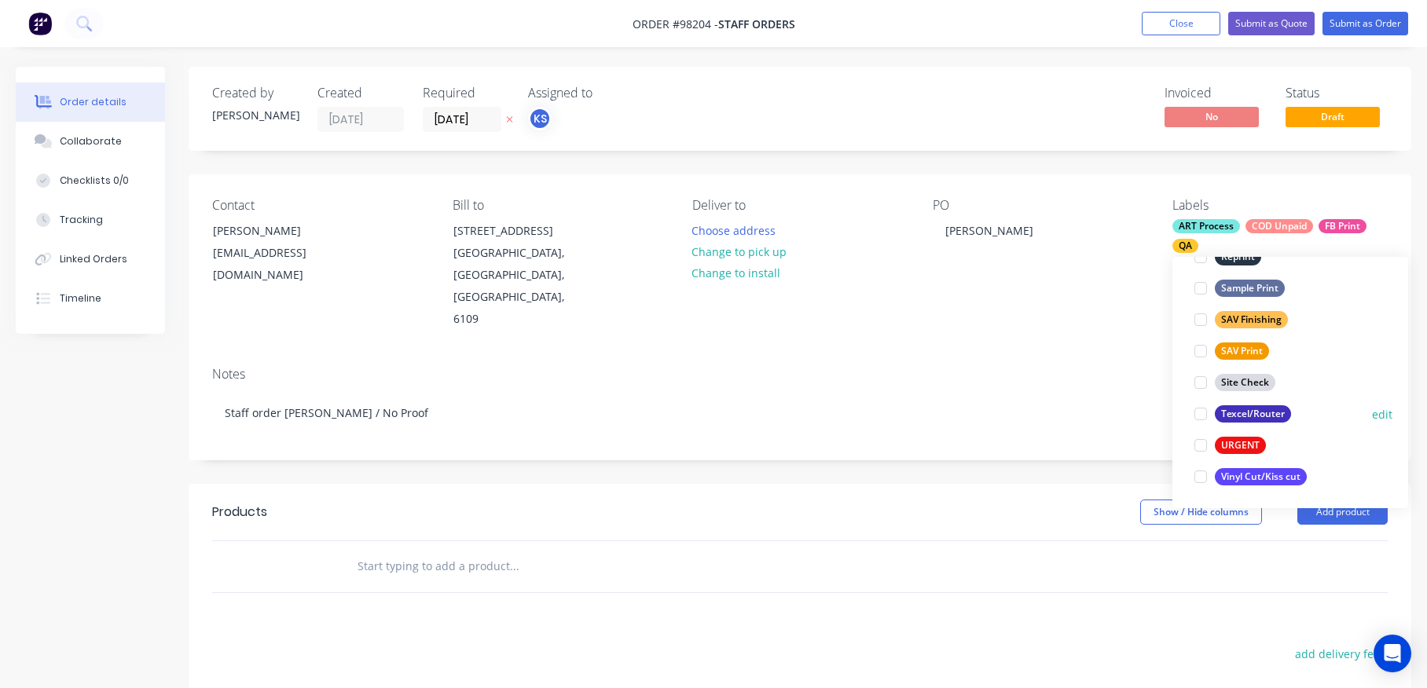
click at [1202, 412] on div at bounding box center [1200, 413] width 31 height 31
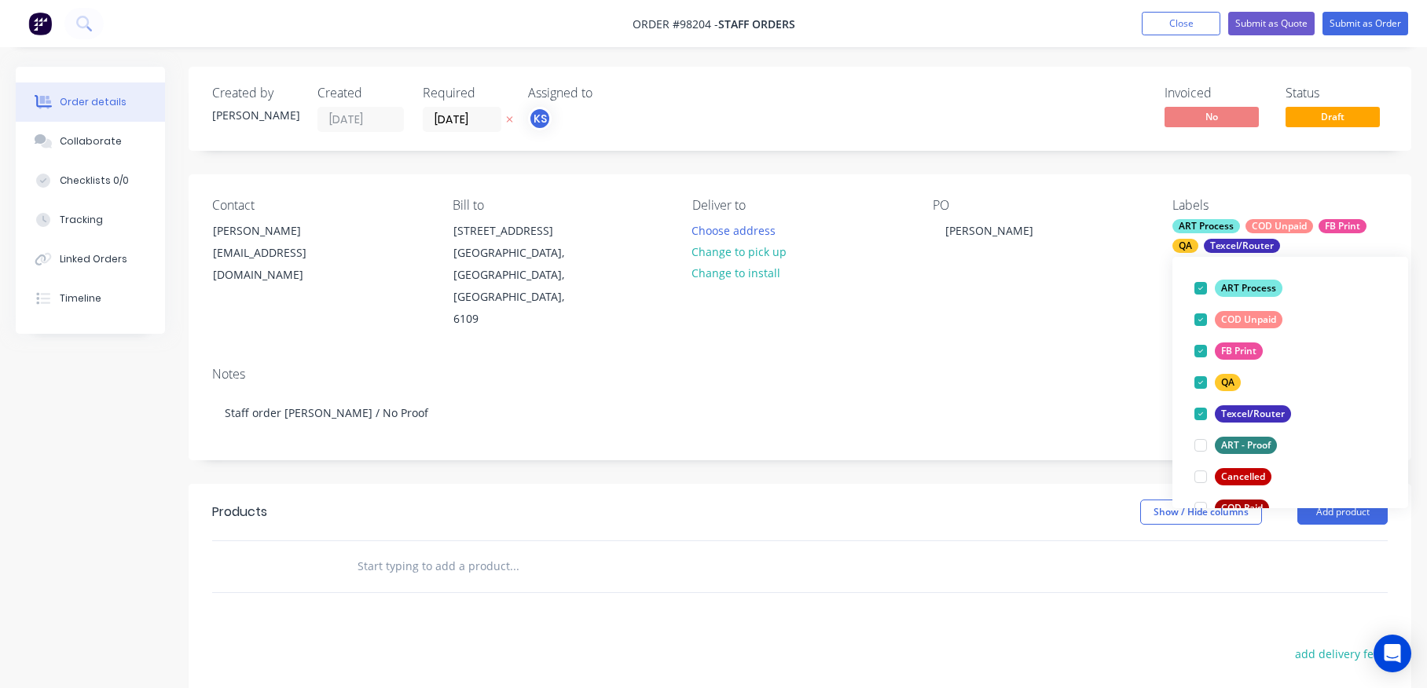
click at [1073, 354] on div "Notes Staff order [PERSON_NAME] / No Proof" at bounding box center [800, 406] width 1223 height 105
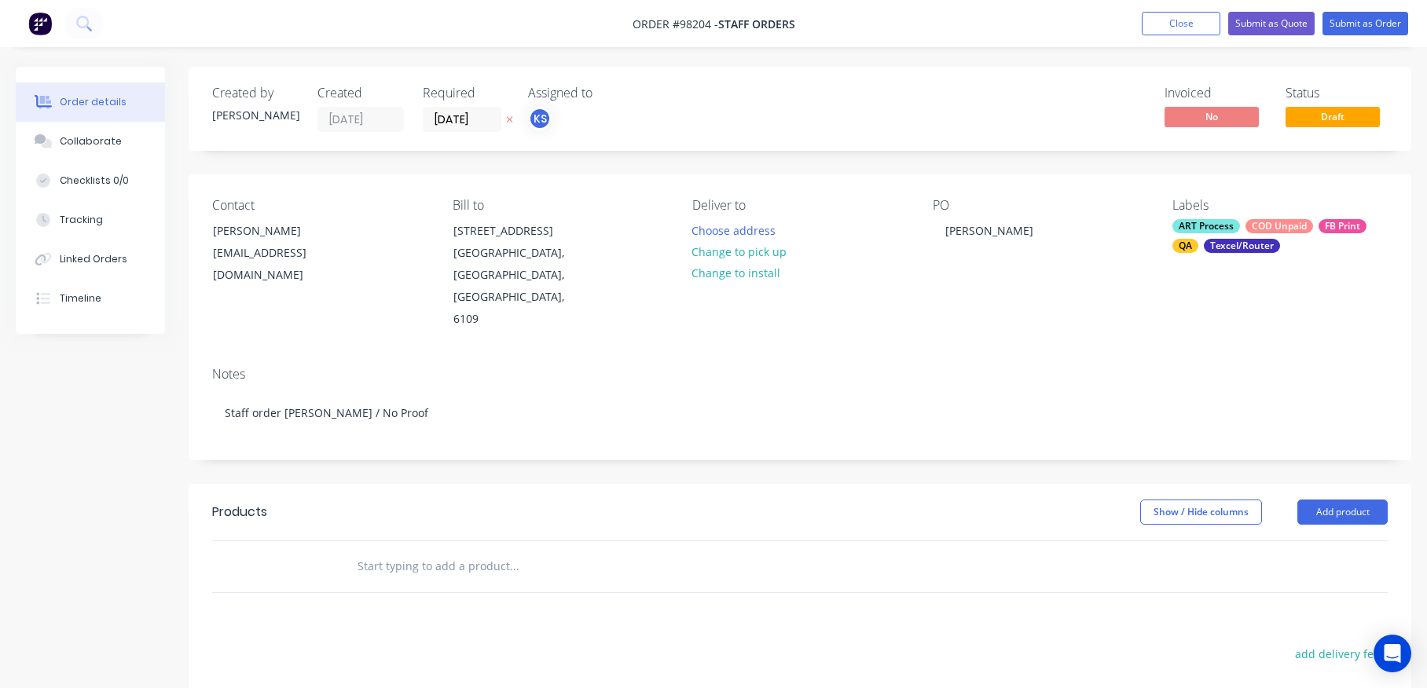
click at [413, 551] on input "text" at bounding box center [514, 566] width 314 height 31
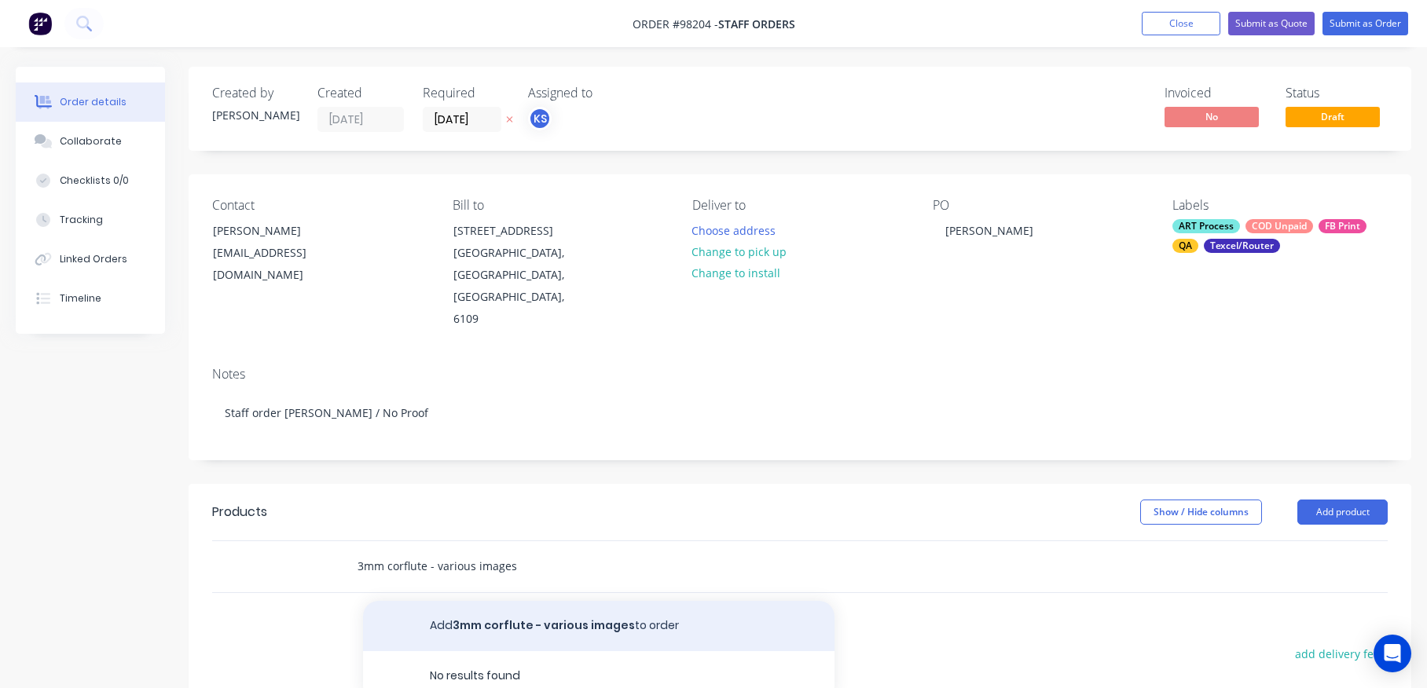
type input "3mm corflute - various images"
click at [426, 601] on button "Add 3mm corflute - various images to order" at bounding box center [599, 626] width 472 height 50
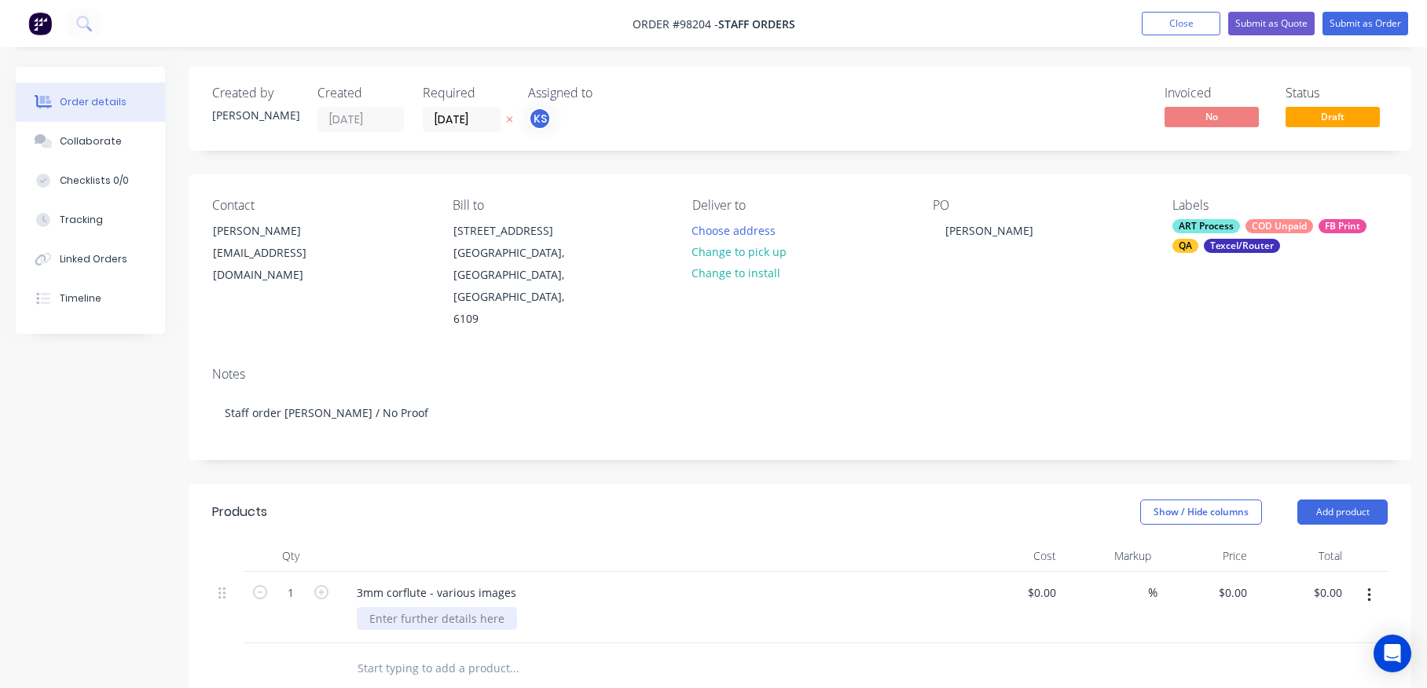
click at [426, 607] on div at bounding box center [437, 618] width 160 height 23
click at [506, 582] on div "3mm corflute - various images" at bounding box center [436, 593] width 185 height 23
click at [516, 582] on div "3mm corflute - various images" at bounding box center [436, 593] width 185 height 23
click at [483, 607] on div "1000 x 1200mmH" at bounding box center [659, 618] width 604 height 23
click at [1341, 582] on input "0.00" at bounding box center [1334, 593] width 30 height 23
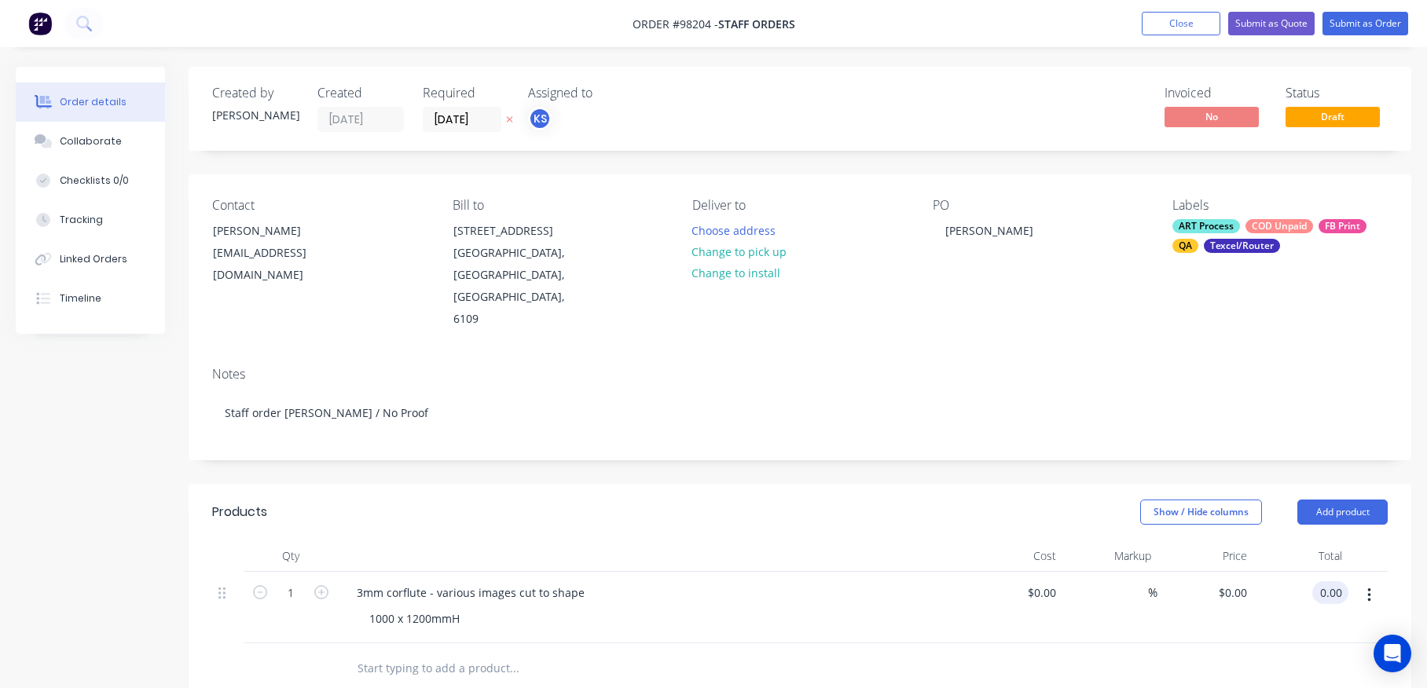
click at [1344, 582] on input "0.00" at bounding box center [1334, 593] width 30 height 23
type input "20.16"
type input "$20.16"
click at [1151, 585] on div "%" at bounding box center [1111, 608] width 96 height 72
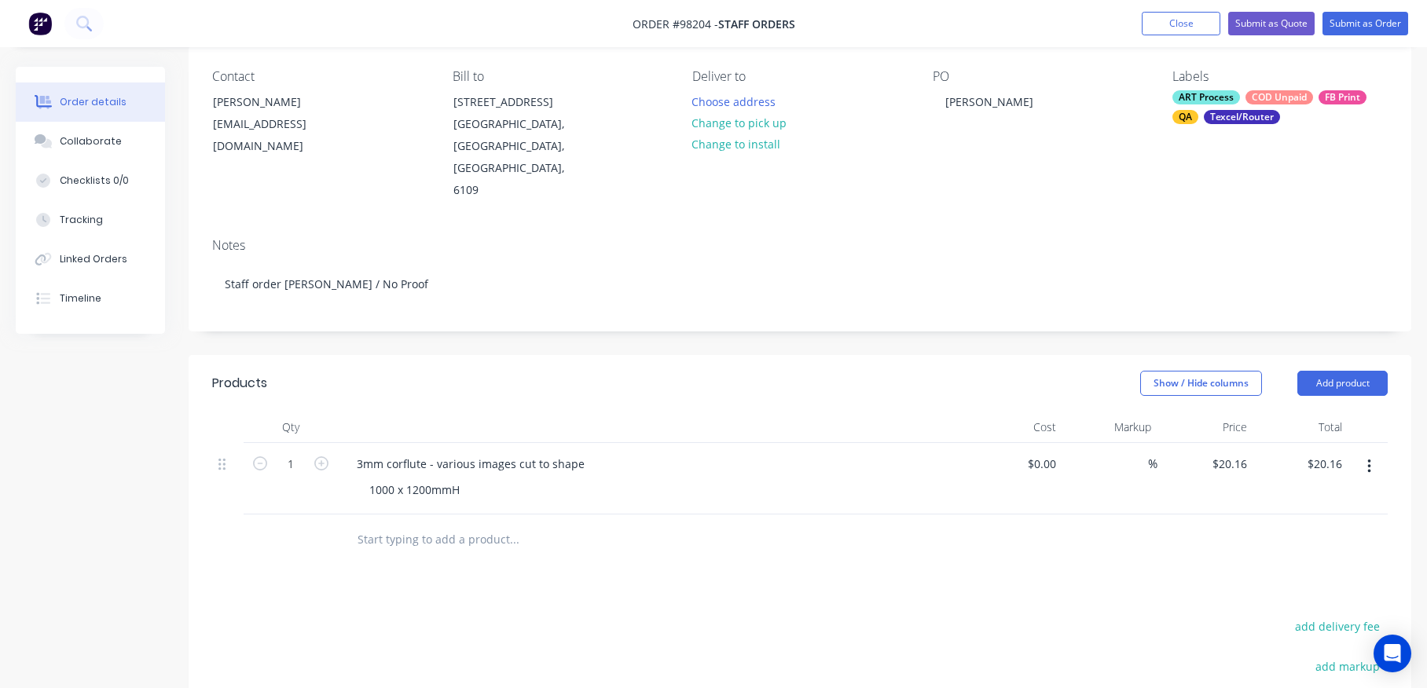
scroll to position [157, 0]
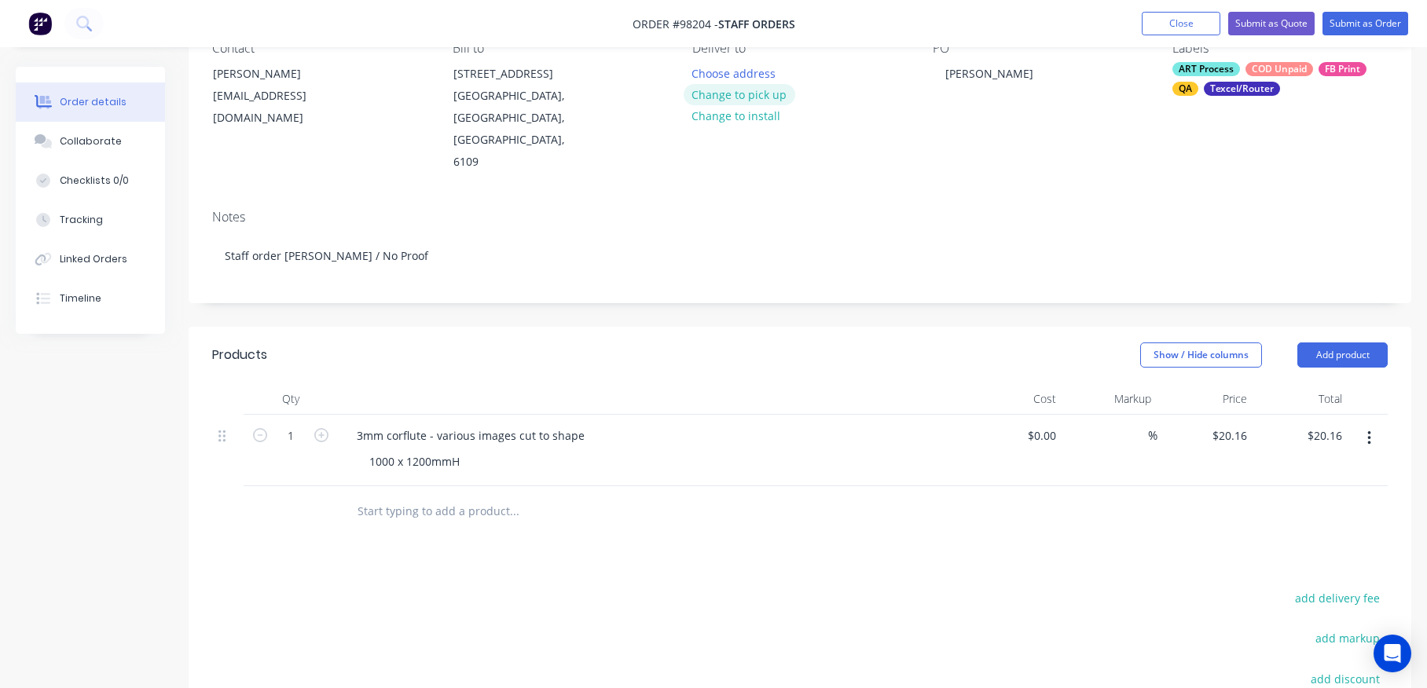
click at [750, 93] on button "Change to pick up" at bounding box center [740, 94] width 112 height 21
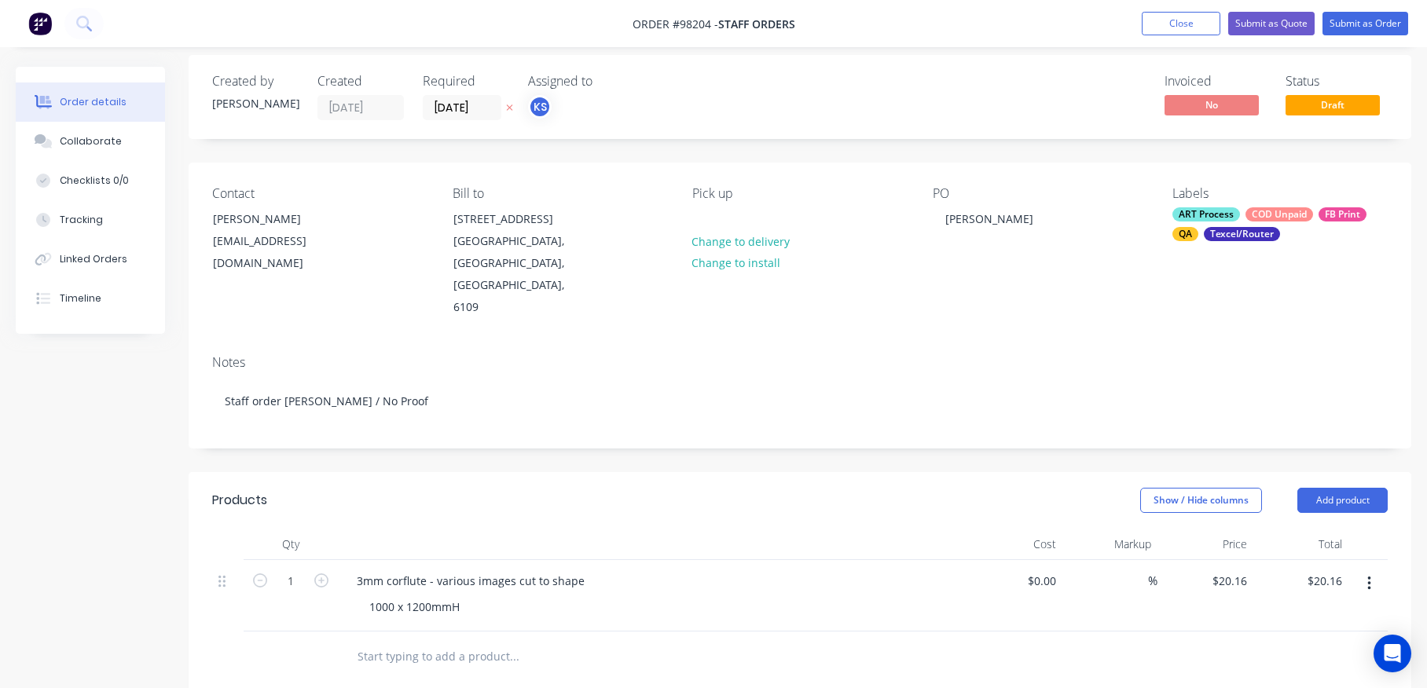
scroll to position [3, 0]
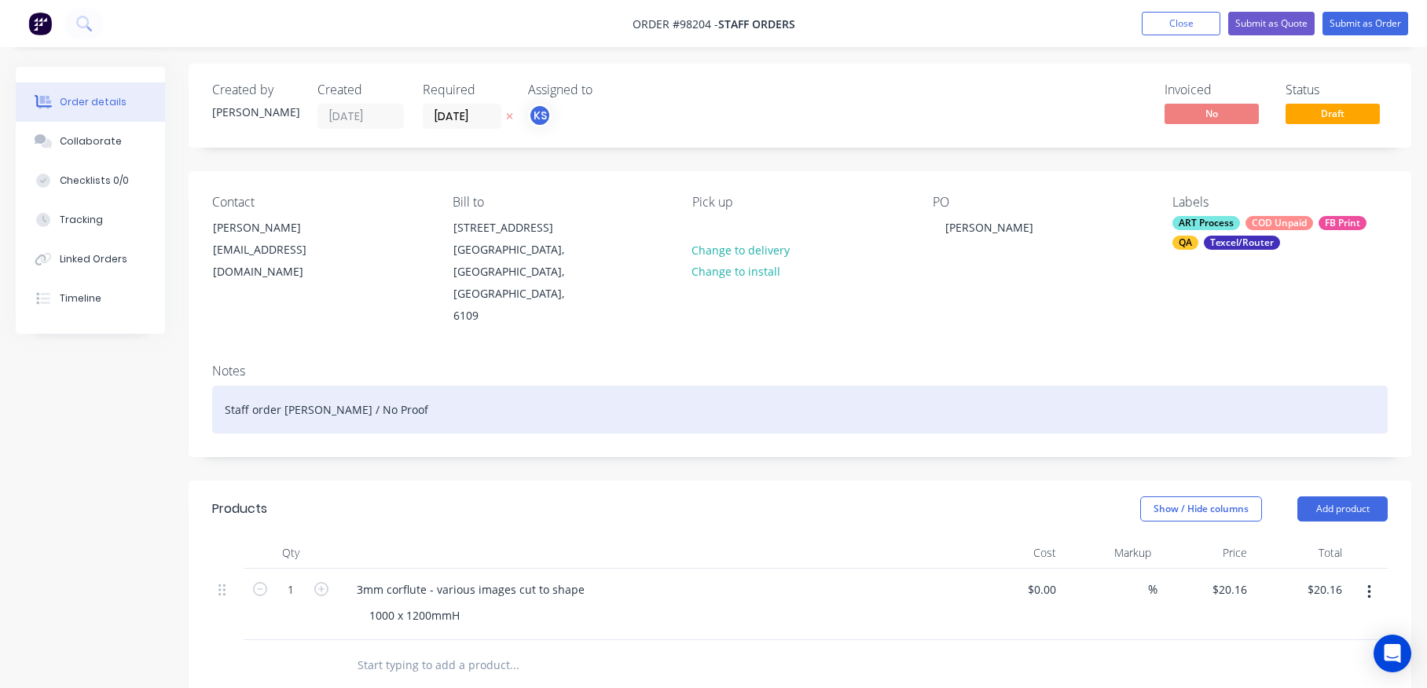
click at [226, 386] on div "Staff order [PERSON_NAME] / No Proof" at bounding box center [800, 410] width 1176 height 48
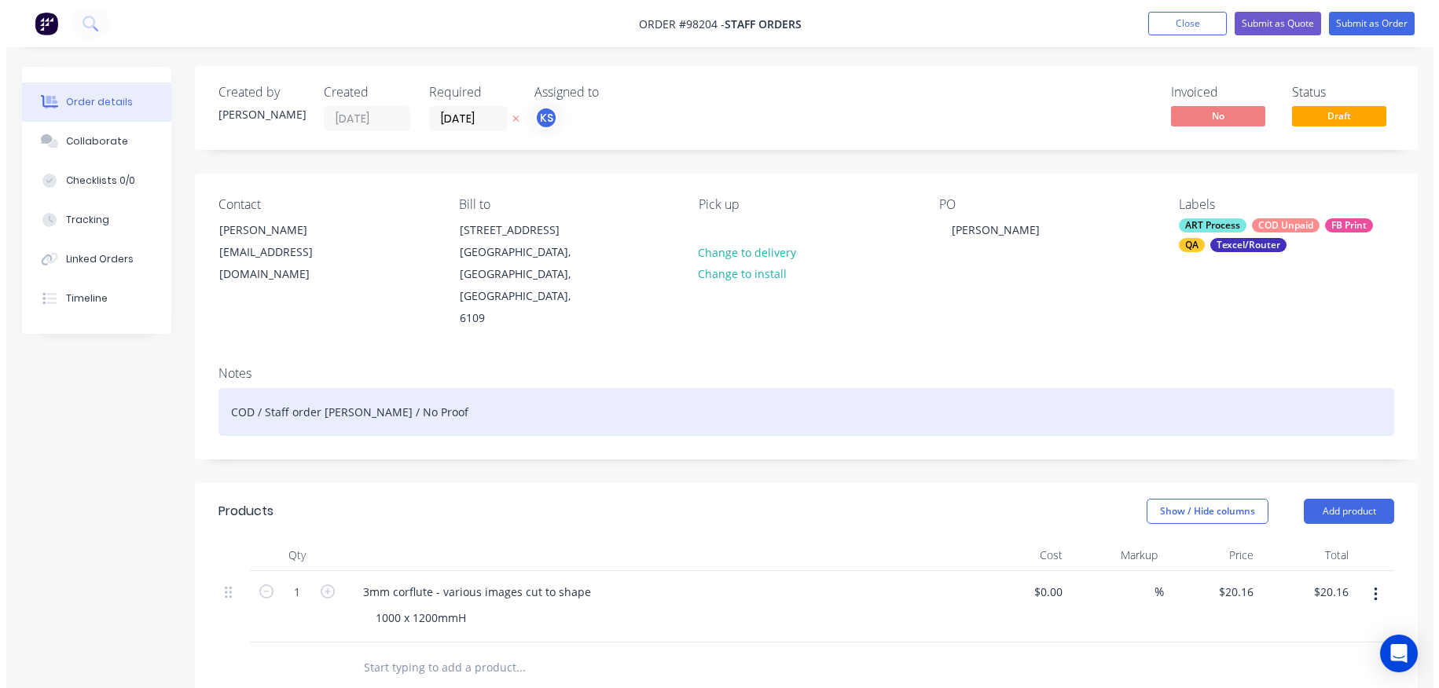
scroll to position [0, 0]
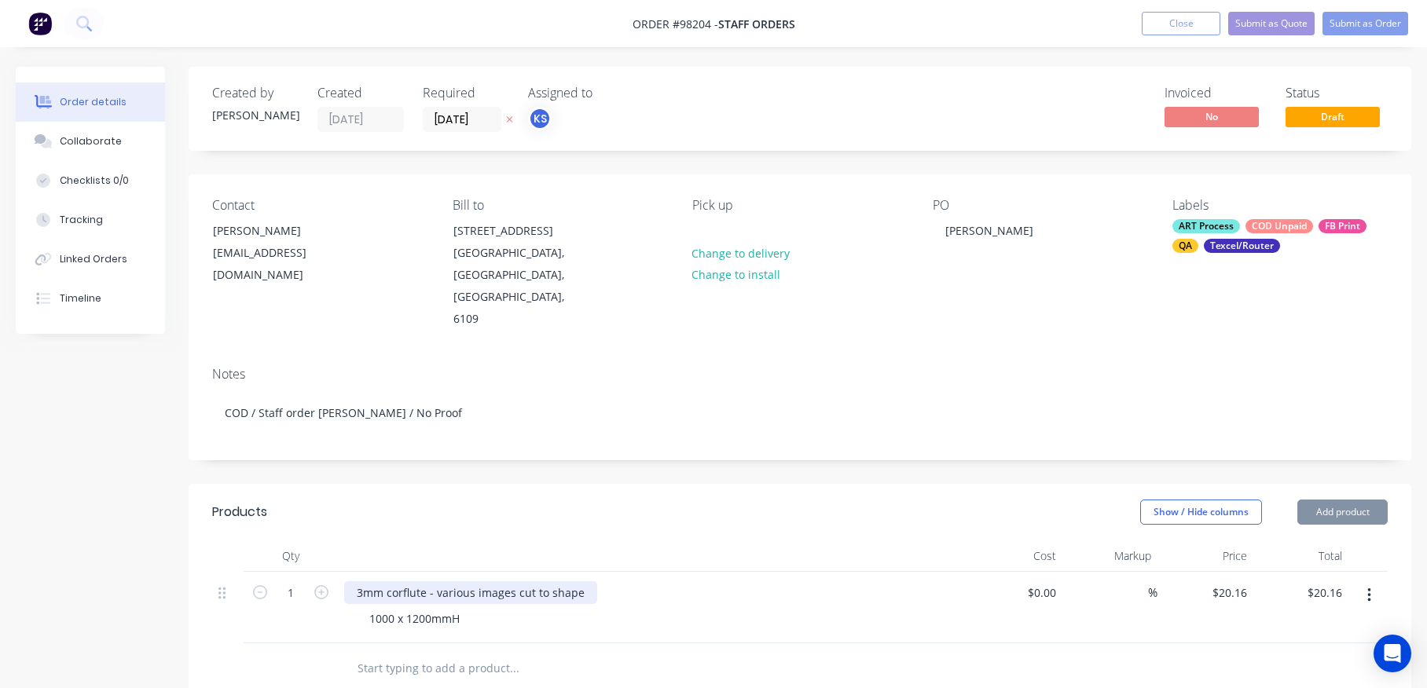
click at [584, 582] on div "3mm corflute - various images cut to shape" at bounding box center [470, 593] width 253 height 23
click at [509, 582] on div "3mm corflute - various images cut to shape" at bounding box center [470, 593] width 253 height 23
click at [508, 582] on div "3mm corflute - various images cut to shape" at bounding box center [470, 593] width 253 height 23
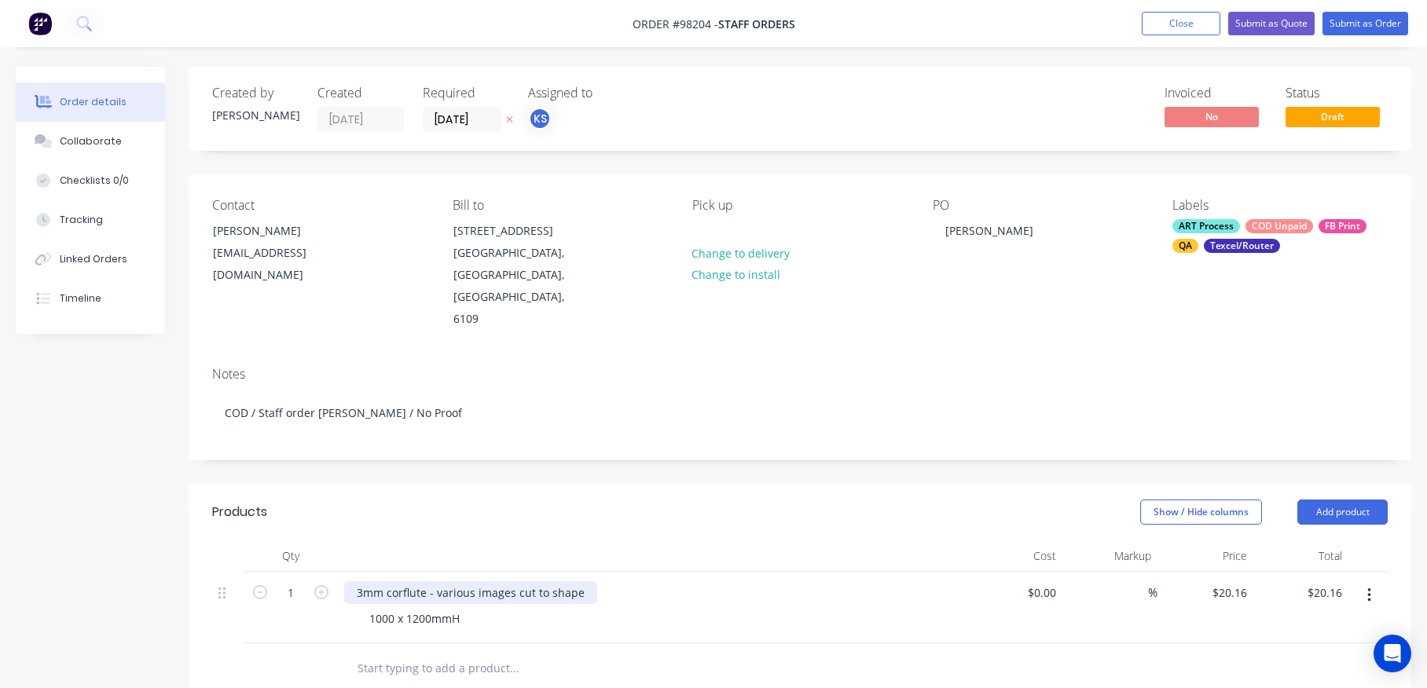
click at [514, 582] on div "3mm corflute - various images cut to shape" at bounding box center [470, 593] width 253 height 23
click at [503, 607] on div "1000 x 1200mmH" at bounding box center [659, 618] width 604 height 23
click at [1173, 27] on button "Close" at bounding box center [1181, 24] width 79 height 24
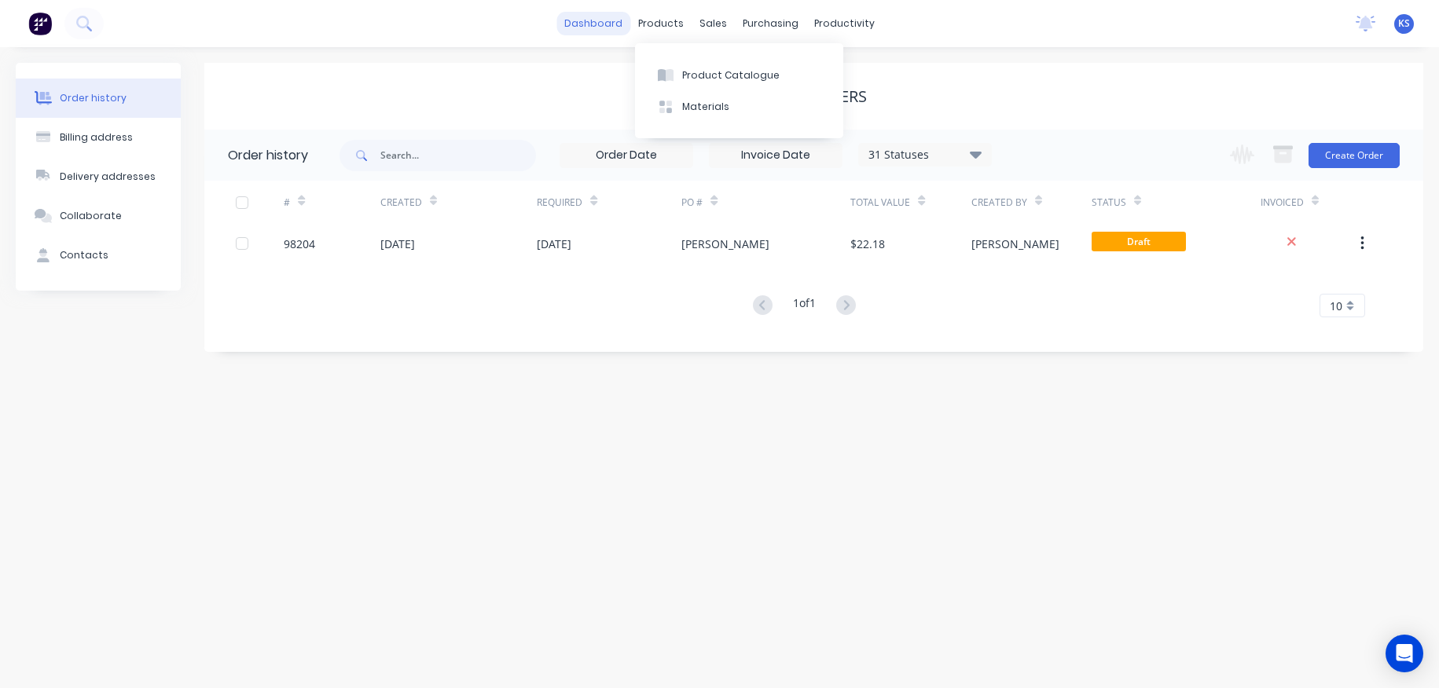
click at [612, 23] on link "dashboard" at bounding box center [593, 24] width 74 height 24
